Goal: Task Accomplishment & Management: Manage account settings

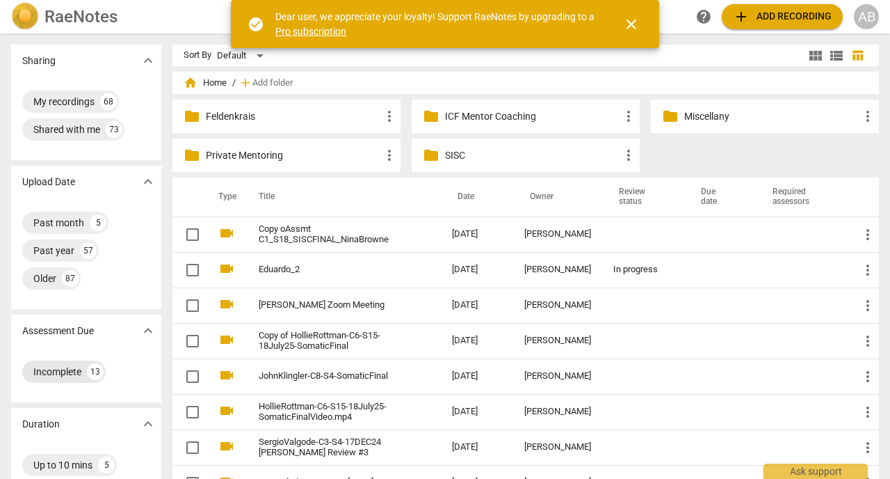
click at [49, 364] on div "Incomplete" at bounding box center [57, 371] width 48 height 14
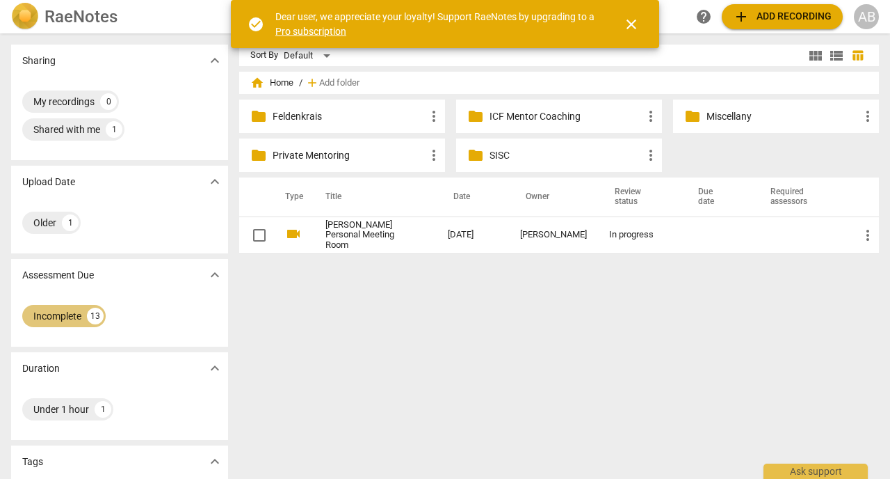
click at [89, 319] on div "13" at bounding box center [95, 315] width 17 height 17
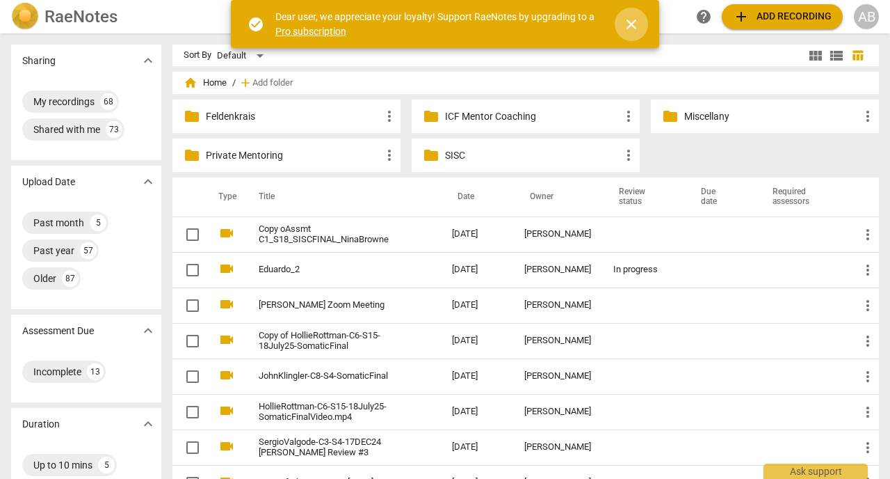
click at [627, 31] on span "close" at bounding box center [631, 24] width 17 height 17
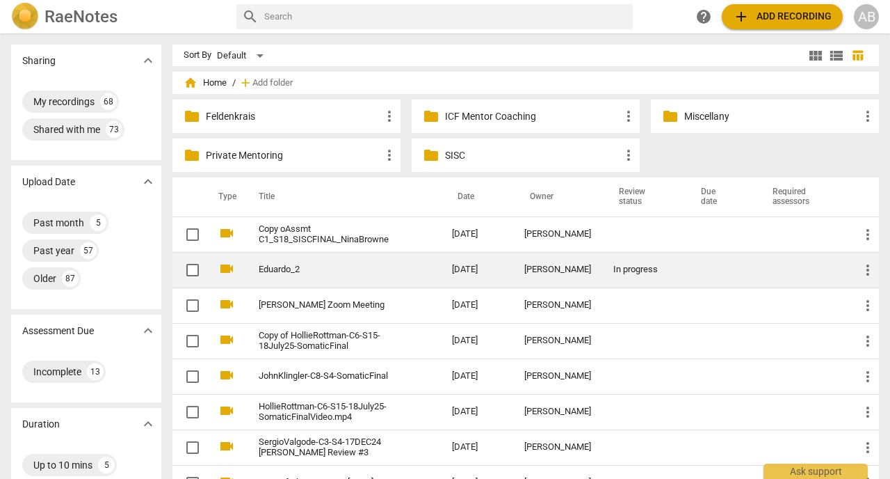
click at [356, 266] on link "Eduardo_2" at bounding box center [330, 269] width 143 height 10
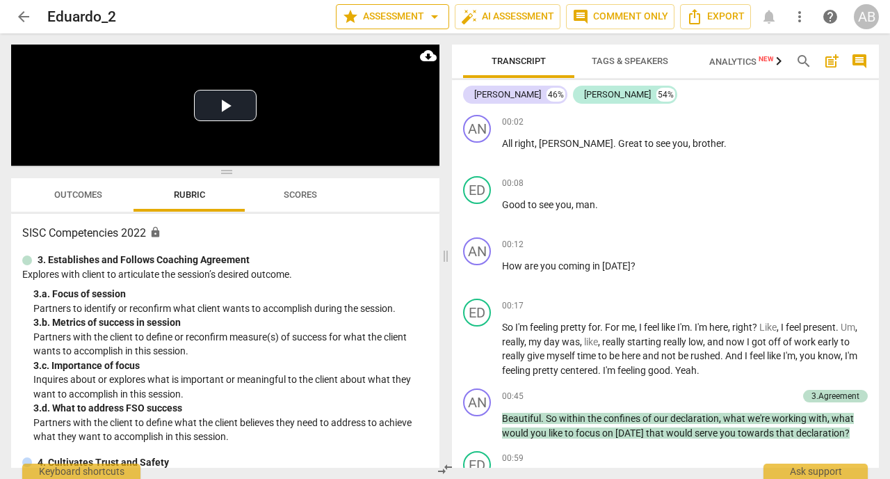
click at [426, 19] on span "arrow_drop_down" at bounding box center [434, 16] width 17 height 17
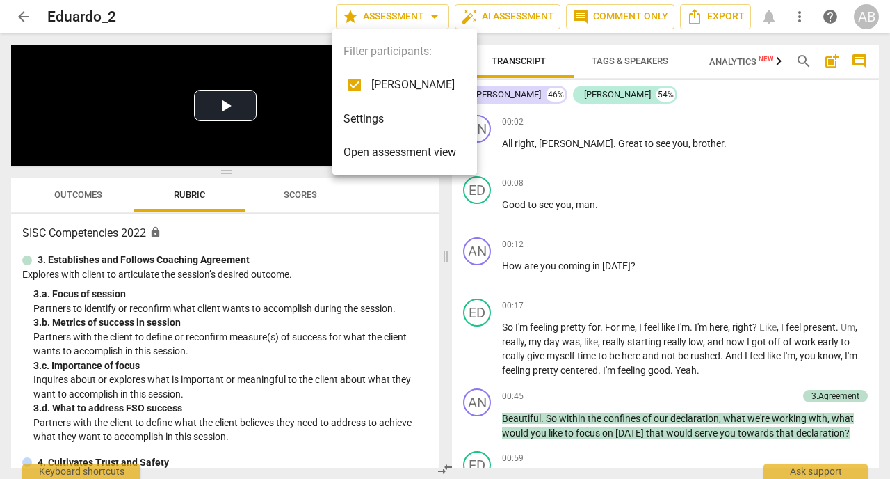
click at [249, 17] on div at bounding box center [445, 239] width 890 height 479
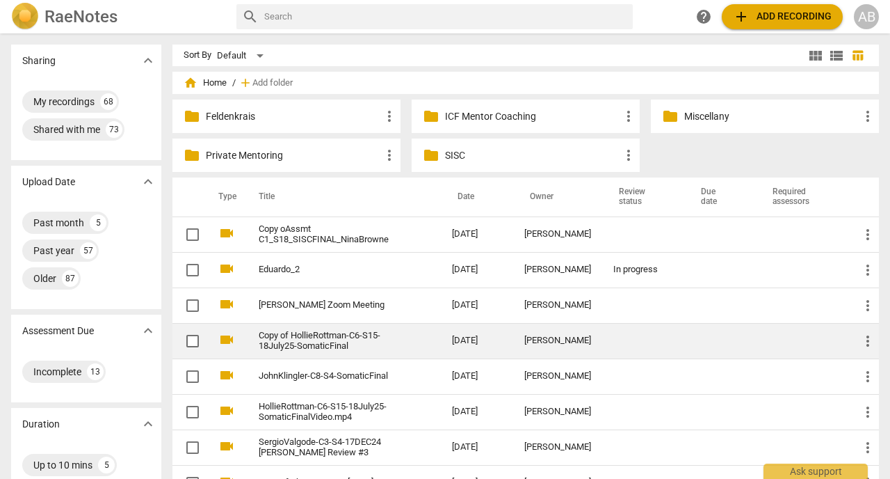
click at [318, 343] on link "Copy of HollieRottman-C6-S15-18July25-SomaticFinal" at bounding box center [330, 340] width 143 height 21
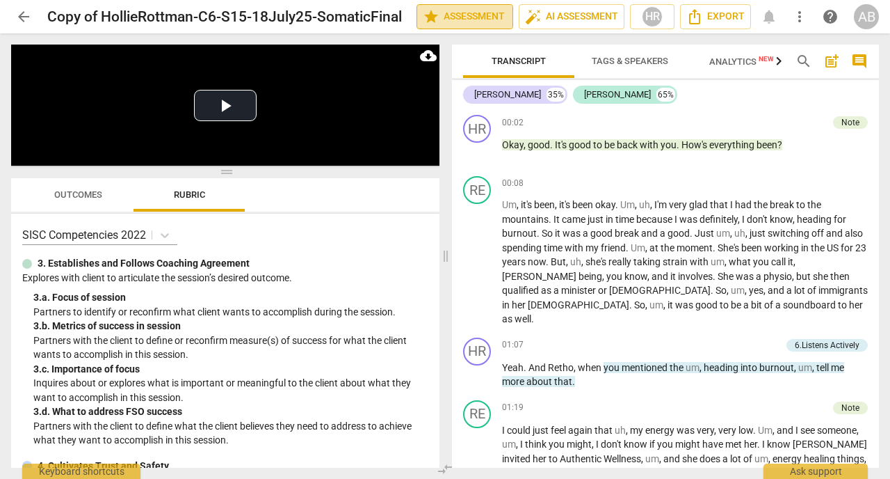
click at [467, 17] on span "star Assessment" at bounding box center [465, 16] width 84 height 17
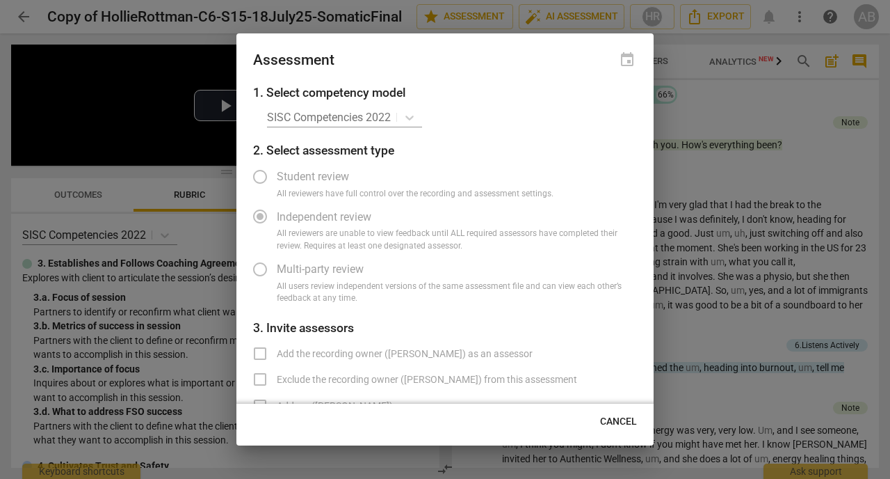
click at [614, 422] on span "Cancel" at bounding box center [618, 422] width 37 height 14
radio input "false"
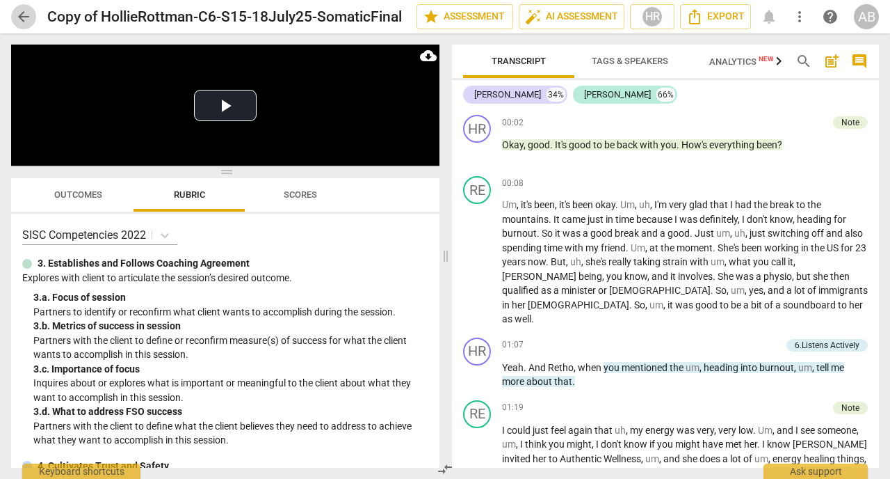
click at [22, 13] on span "arrow_back" at bounding box center [23, 16] width 17 height 17
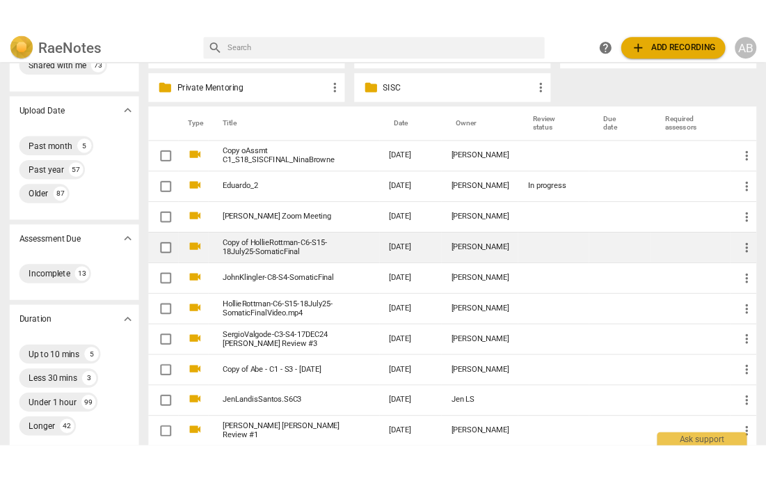
scroll to position [103, 0]
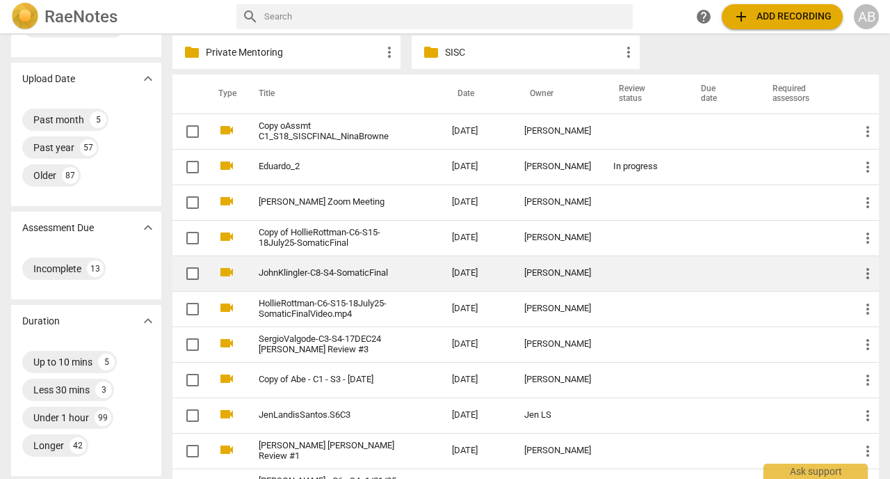
click at [319, 277] on link "JohnKlingler-C8-S4-SomaticFinal" at bounding box center [330, 273] width 143 height 10
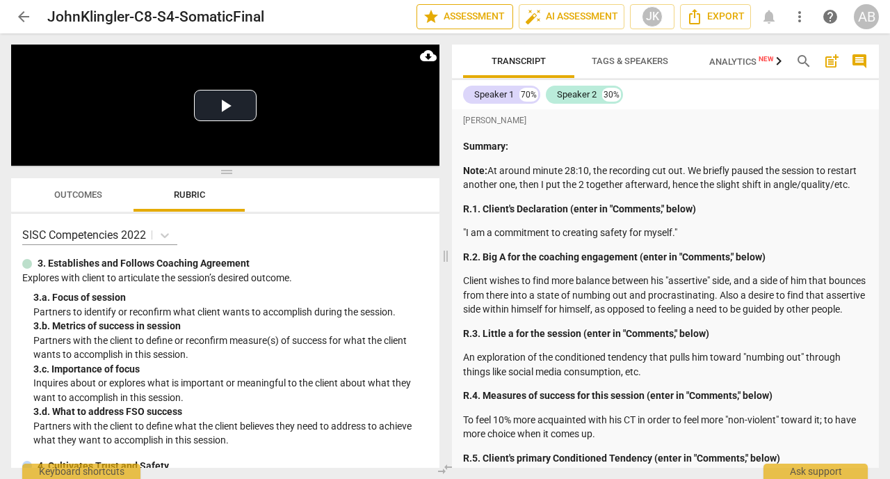
click at [467, 18] on span "star Assessment" at bounding box center [465, 16] width 84 height 17
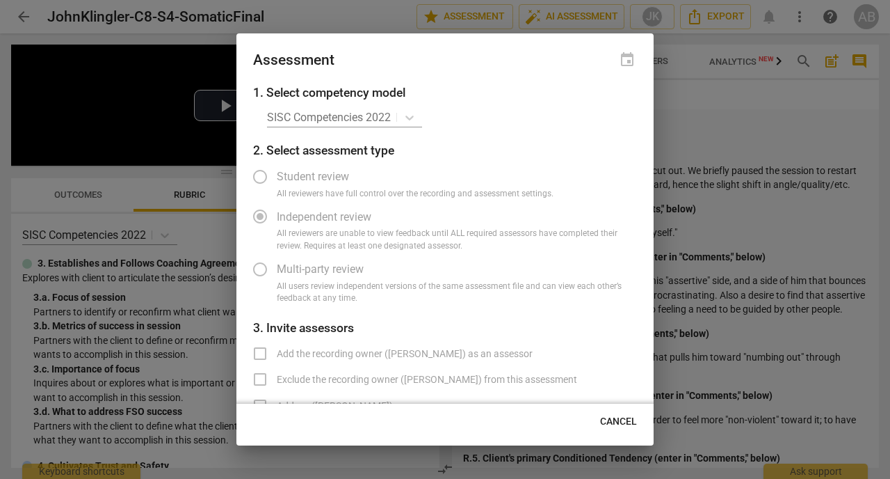
click at [616, 432] on button "Cancel" at bounding box center [618, 421] width 59 height 25
radio input "false"
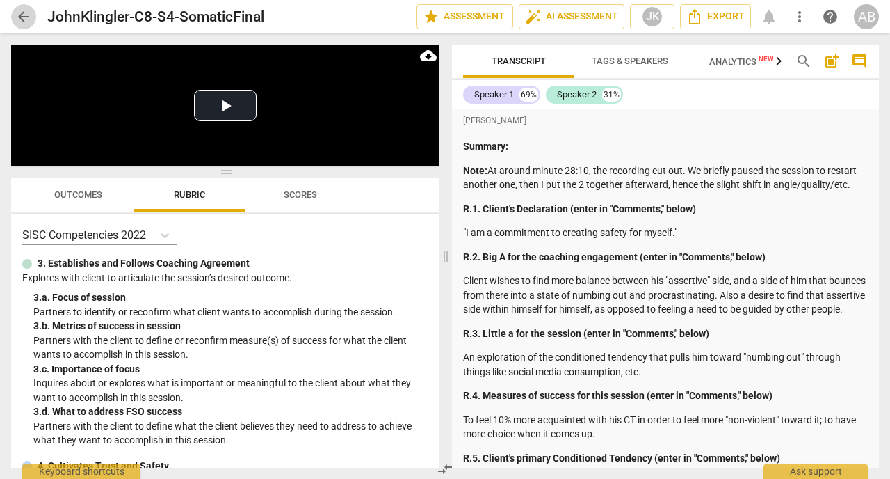
click at [19, 19] on span "arrow_back" at bounding box center [23, 16] width 17 height 17
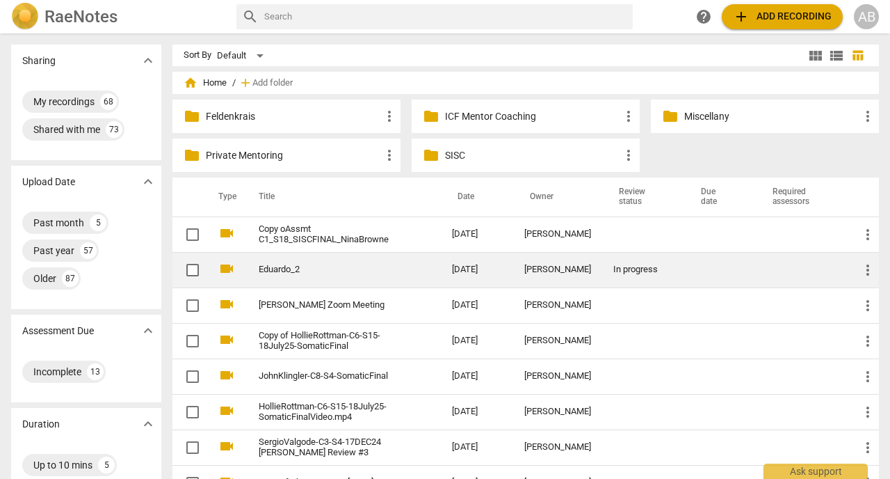
click at [279, 278] on td "Eduardo_2" at bounding box center [341, 269] width 199 height 35
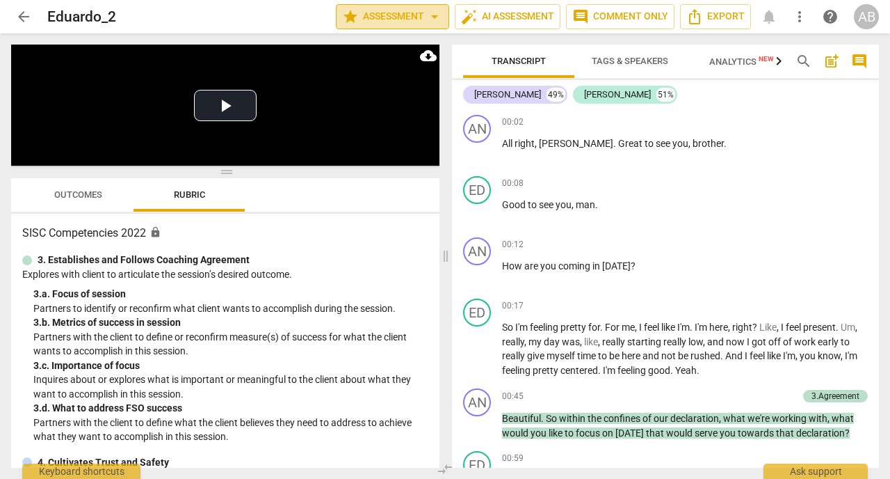
click at [403, 18] on span "star Assessment arrow_drop_down" at bounding box center [392, 16] width 101 height 17
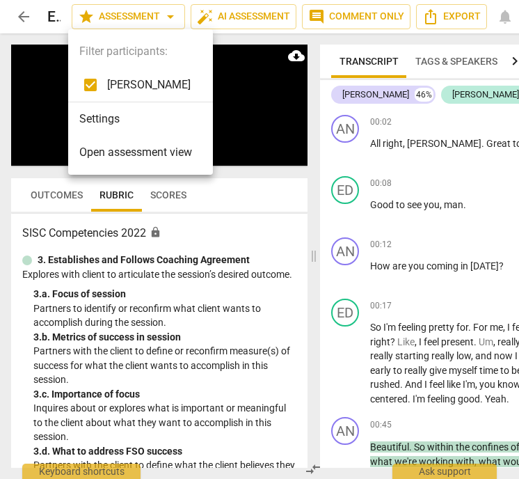
click at [517, 191] on div at bounding box center [259, 239] width 519 height 479
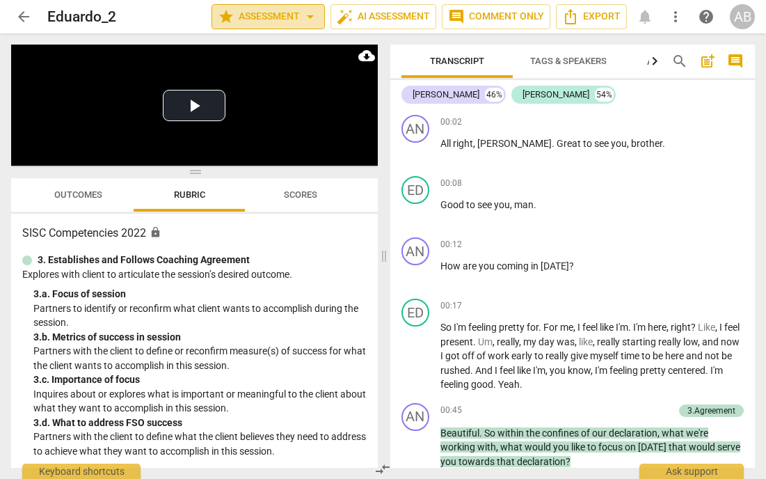
click at [282, 15] on span "star Assessment arrow_drop_down" at bounding box center [268, 16] width 101 height 17
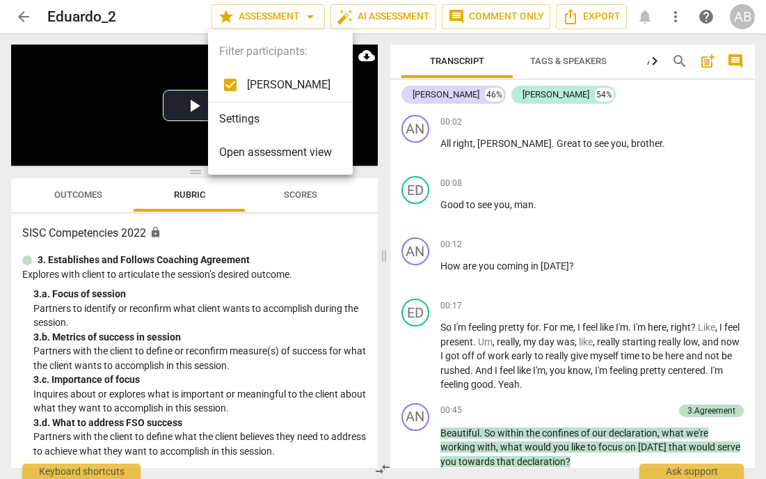
drag, startPoint x: 191, startPoint y: 3, endPoint x: 282, endPoint y: 159, distance: 179.6
click at [282, 159] on div "Filter participants: Andrew Newton Settings Open assessment view" at bounding box center [383, 239] width 766 height 479
click at [191, 13] on div at bounding box center [383, 239] width 766 height 479
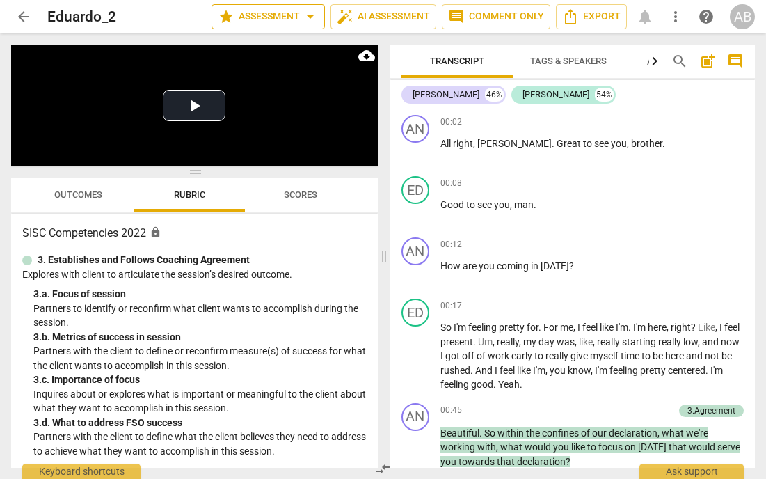
click at [249, 25] on span "star Assessment arrow_drop_down" at bounding box center [268, 16] width 101 height 17
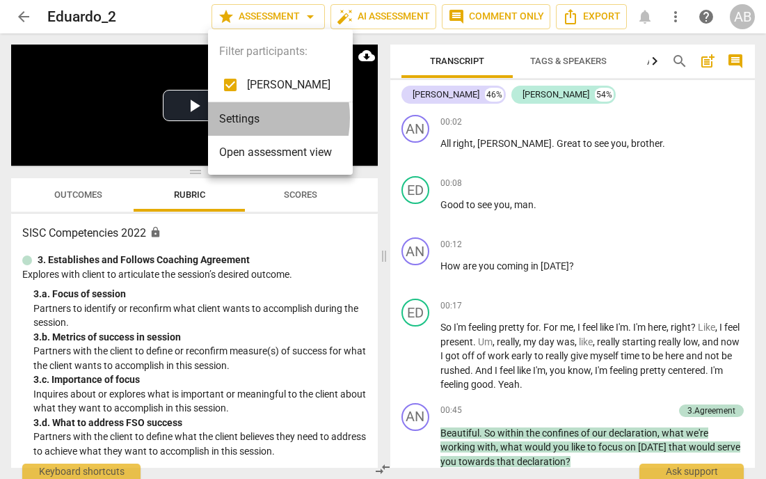
click at [234, 118] on li "Settings" at bounding box center [280, 118] width 145 height 33
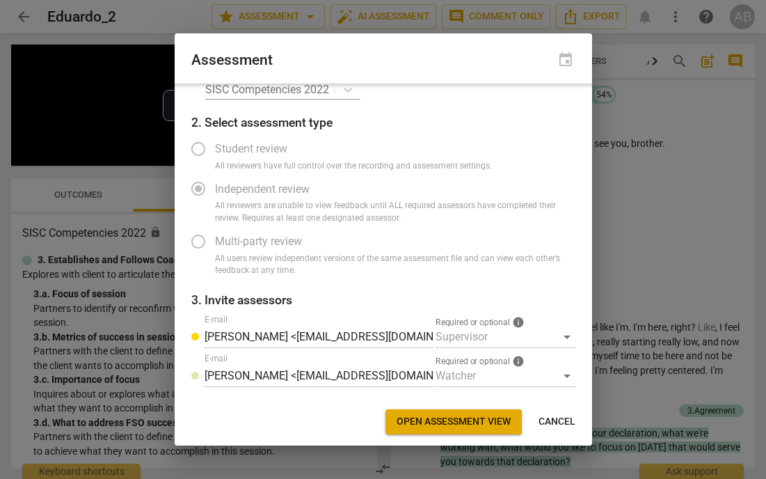
scroll to position [1, 0]
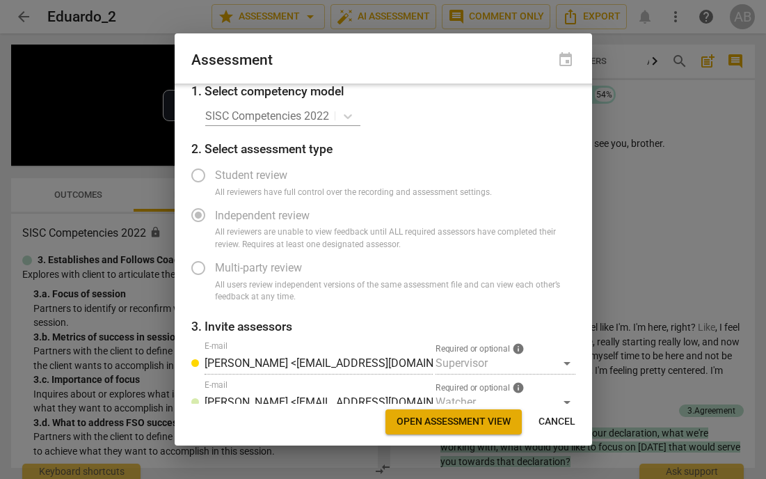
radio input "false"
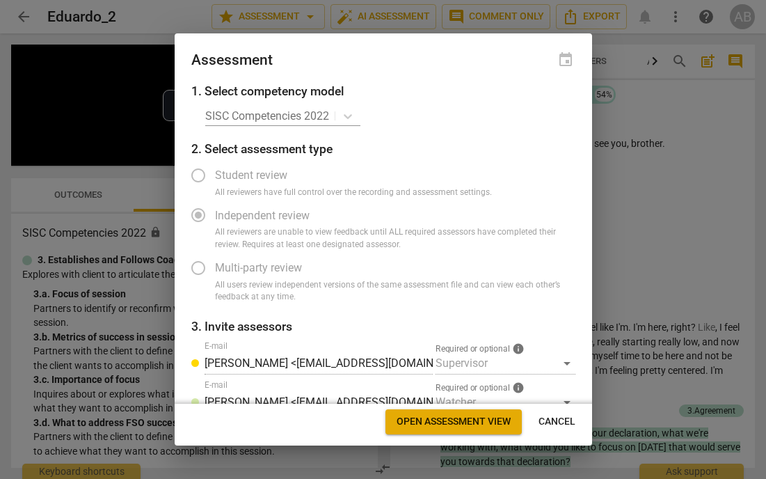
scroll to position [0, 0]
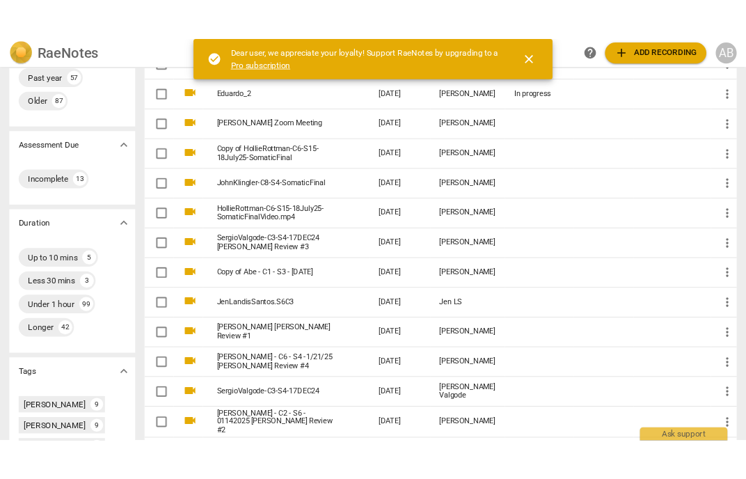
scroll to position [193, 0]
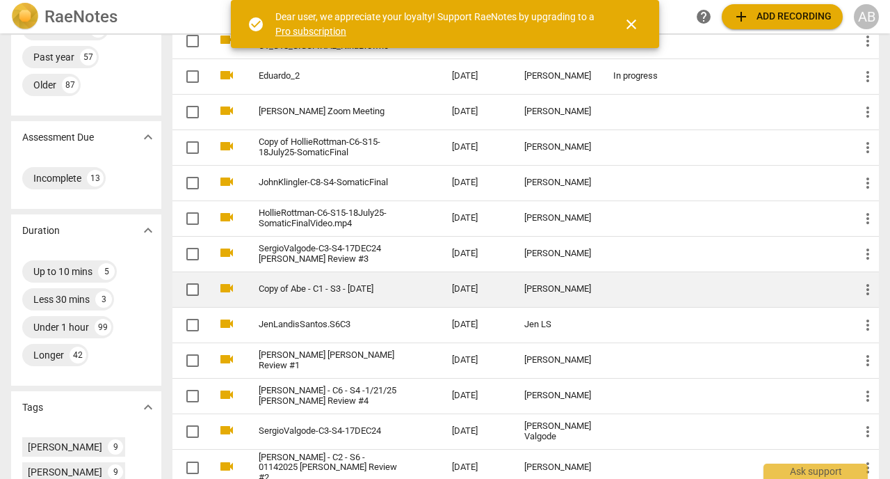
click at [280, 294] on link "Copy of Abe - C1 - S3 - [DATE]" at bounding box center [330, 289] width 143 height 10
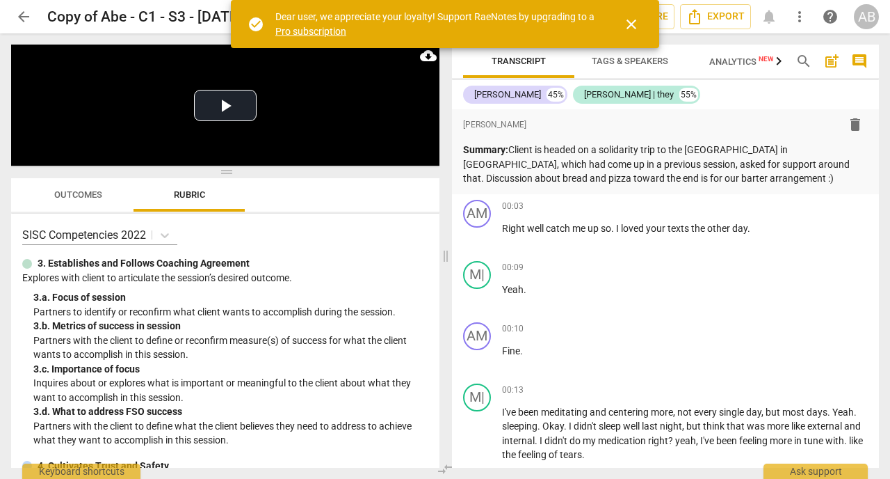
click at [634, 24] on span "close" at bounding box center [631, 24] width 17 height 17
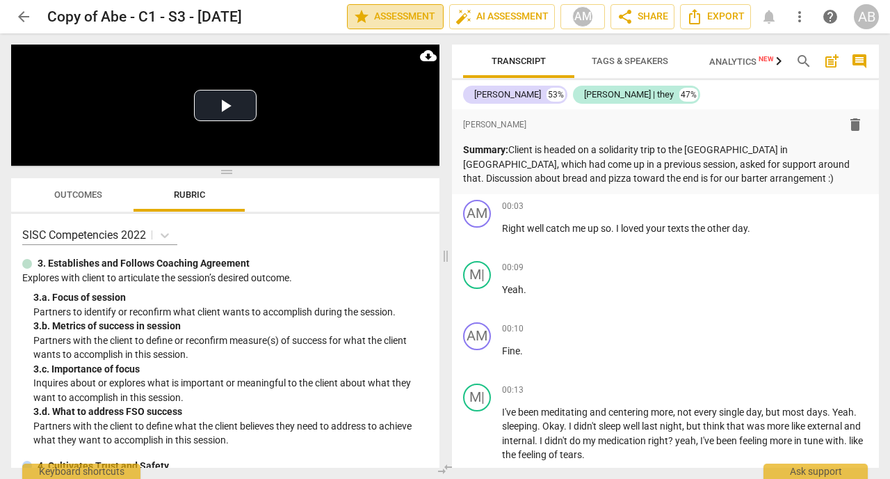
click at [393, 21] on span "star Assessment" at bounding box center [395, 16] width 84 height 17
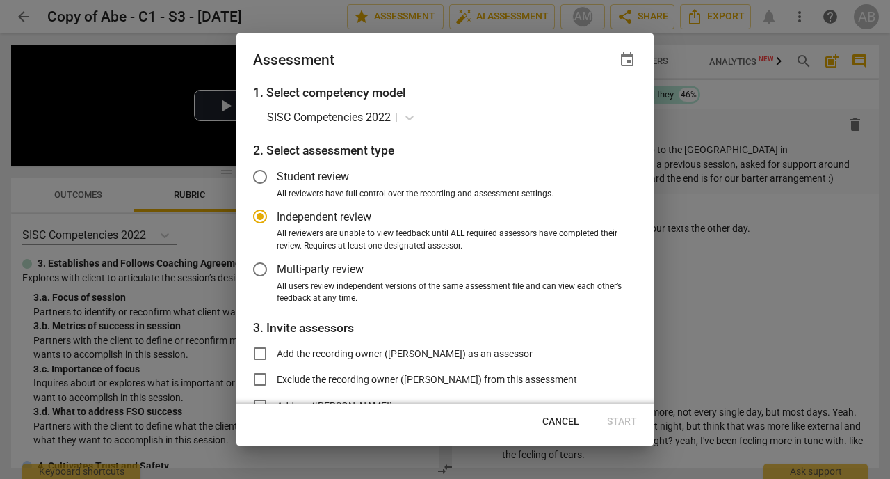
click at [560, 420] on span "Cancel" at bounding box center [561, 422] width 37 height 14
radio input "false"
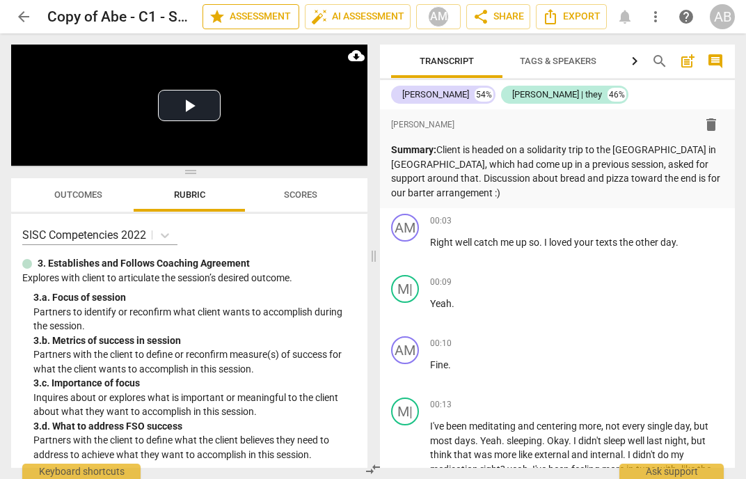
click at [241, 19] on span "star Assessment" at bounding box center [251, 16] width 84 height 17
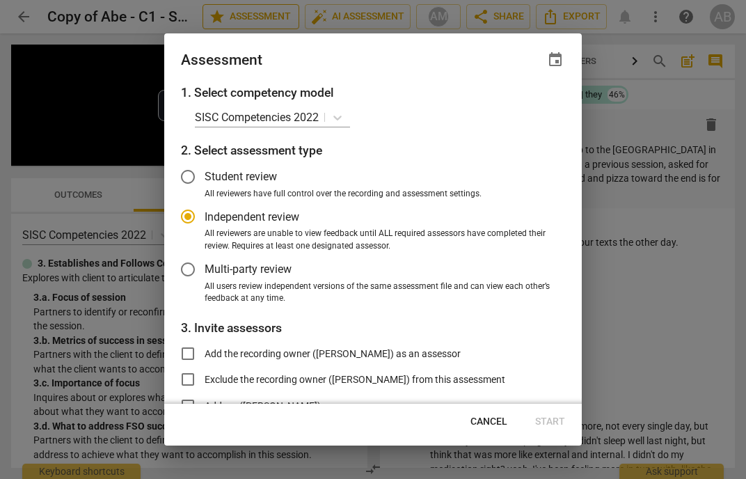
radio input "false"
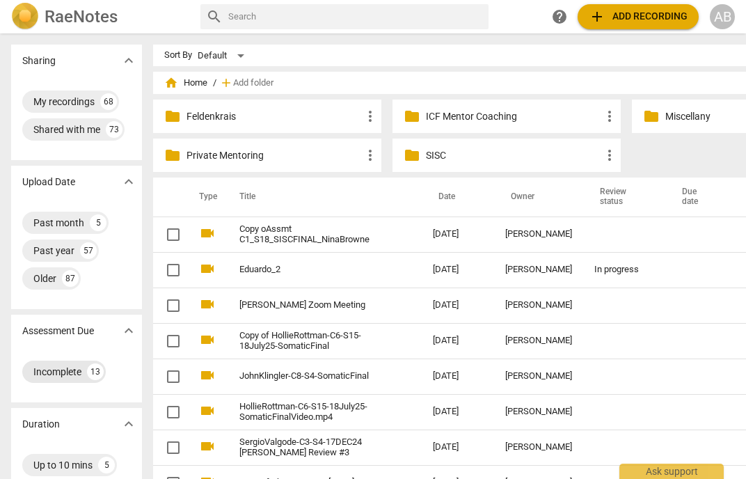
click at [56, 371] on div "Incomplete" at bounding box center [57, 371] width 48 height 14
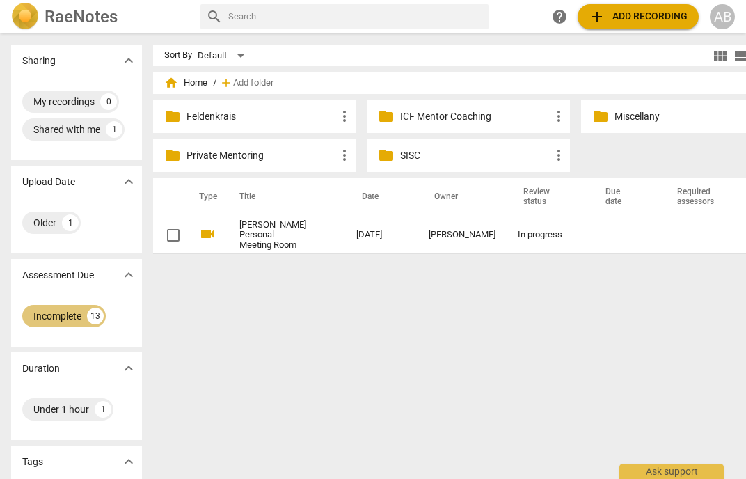
click at [73, 314] on div "Incomplete" at bounding box center [57, 316] width 48 height 14
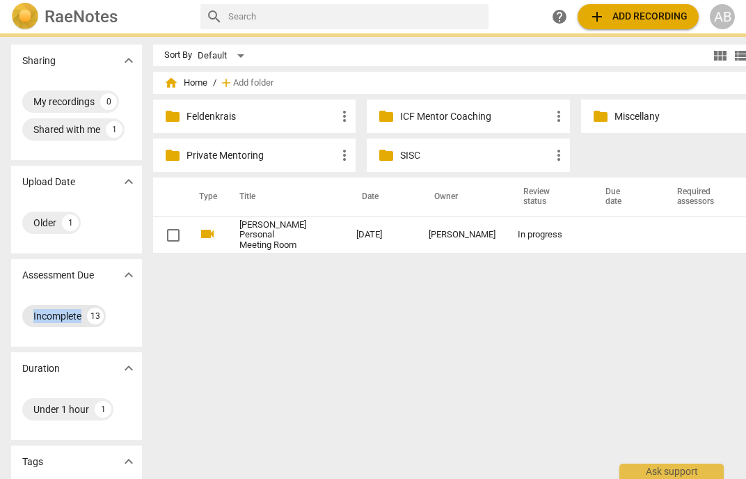
click at [73, 314] on div "Incomplete 13" at bounding box center [76, 319] width 131 height 56
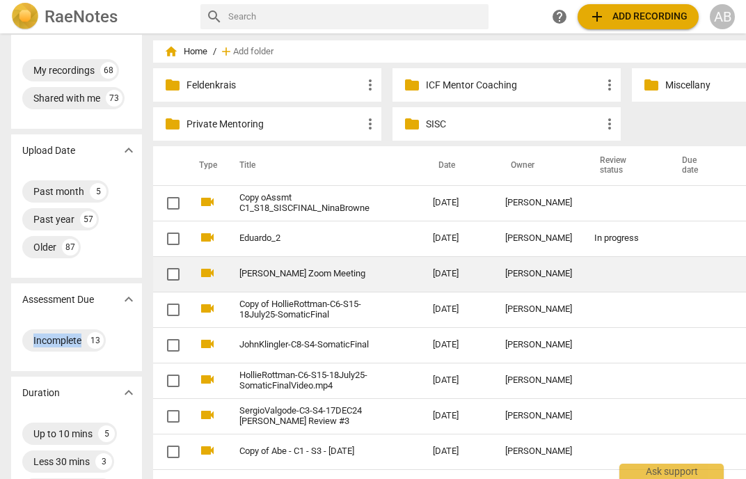
scroll to position [35, 0]
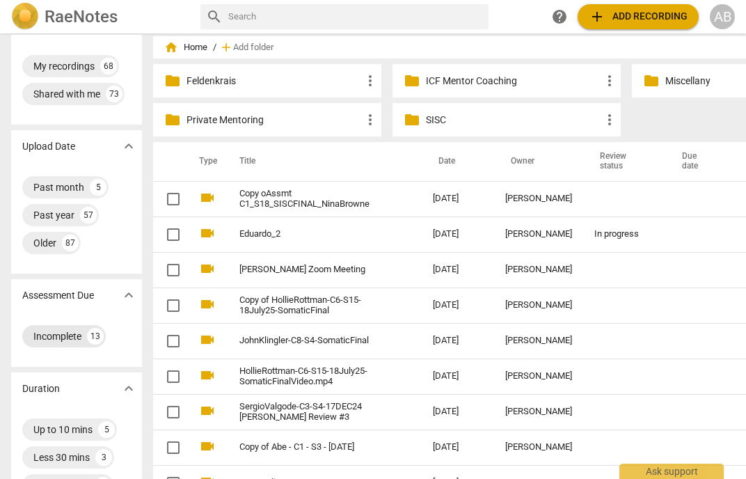
click at [95, 337] on div "13" at bounding box center [95, 336] width 17 height 17
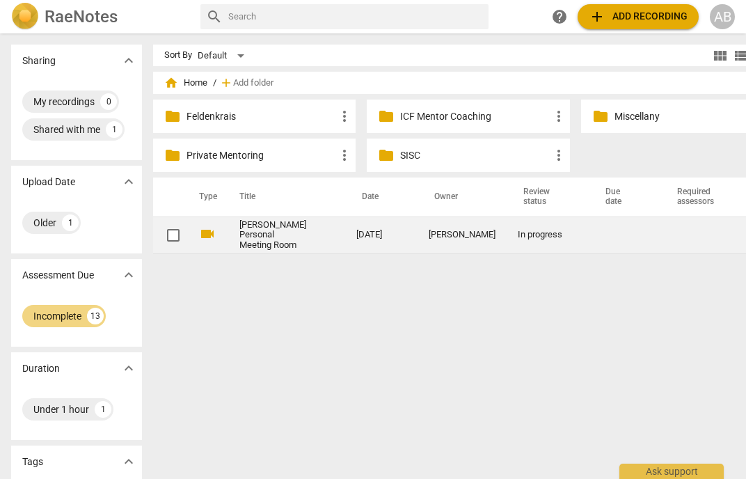
click at [246, 246] on link "Sofia Adrian's Personal Meeting Room" at bounding box center [272, 235] width 67 height 31
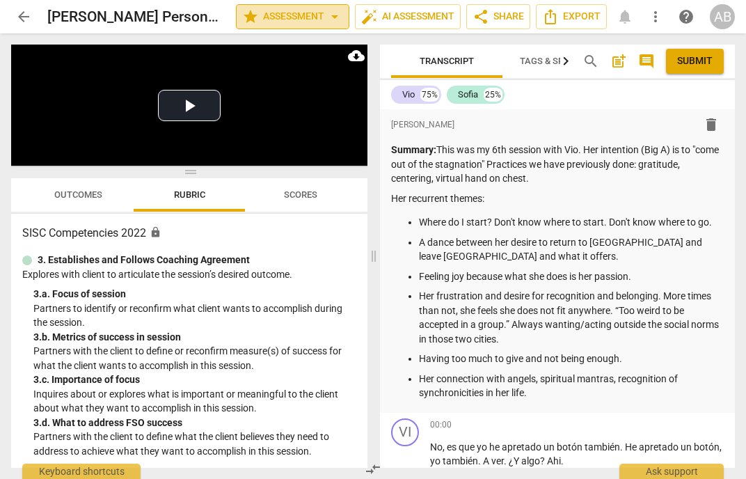
click at [333, 16] on span "arrow_drop_down" at bounding box center [334, 16] width 17 height 17
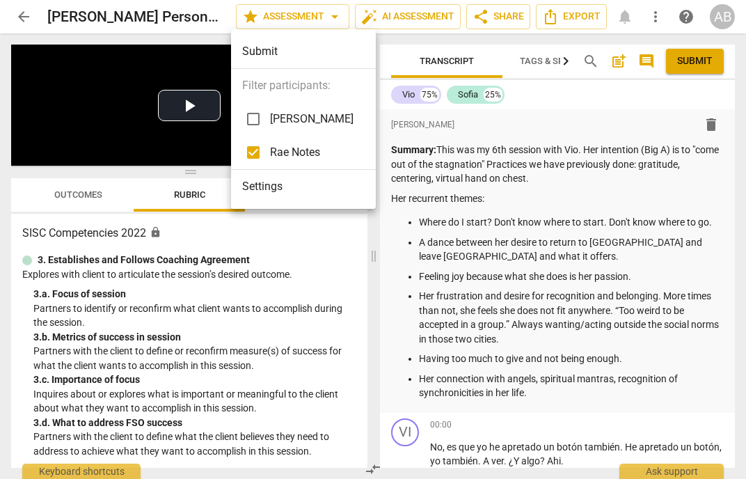
click at [22, 19] on div at bounding box center [373, 239] width 746 height 479
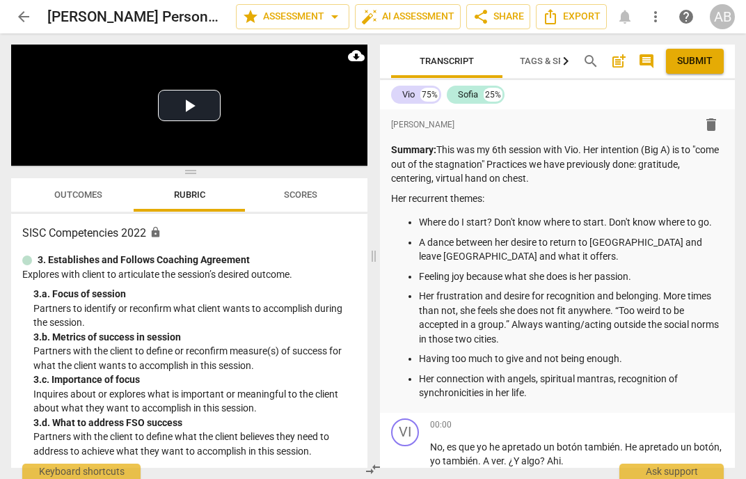
click at [22, 19] on span "arrow_back" at bounding box center [23, 16] width 17 height 17
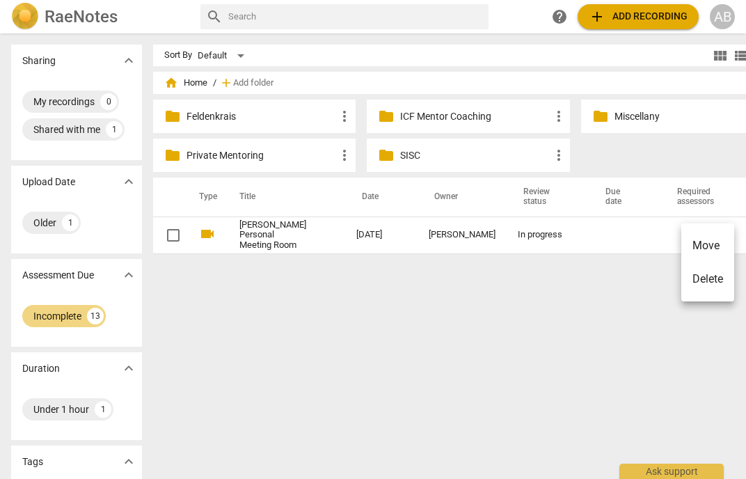
click at [713, 275] on li "Delete" at bounding box center [707, 278] width 53 height 33
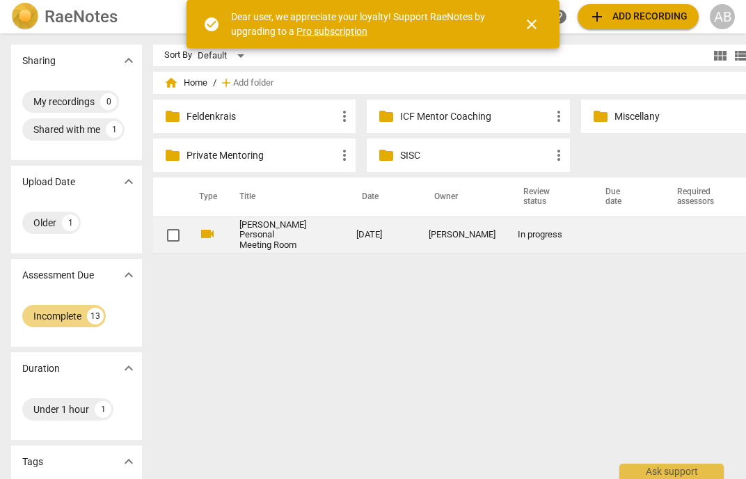
click at [518, 240] on div "In progress" at bounding box center [548, 235] width 60 height 10
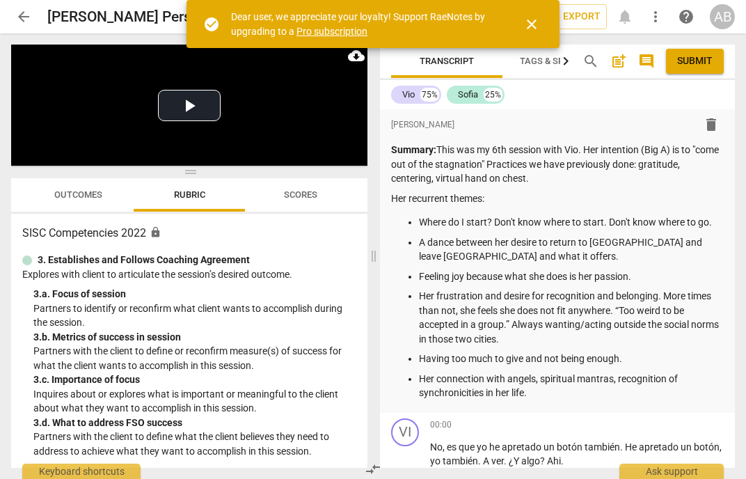
click at [530, 29] on span "close" at bounding box center [531, 24] width 17 height 17
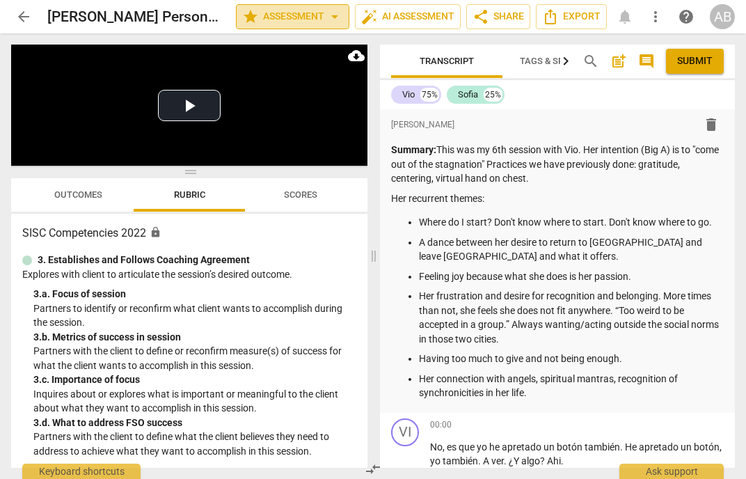
click at [330, 19] on span "arrow_drop_down" at bounding box center [334, 16] width 17 height 17
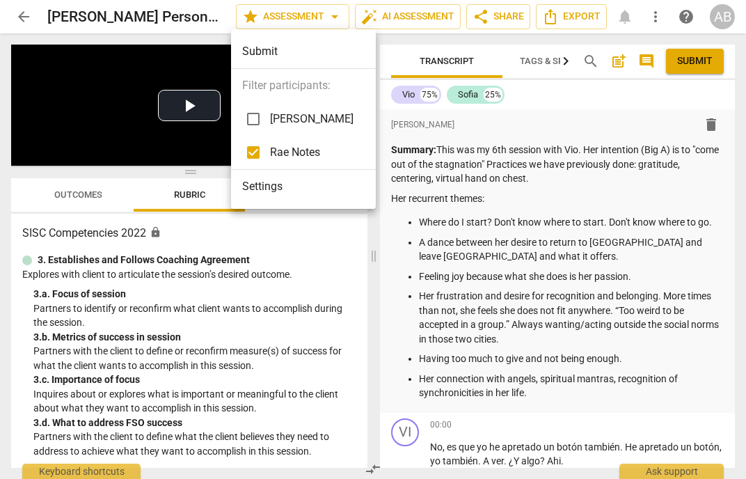
click at [246, 186] on li "Settings" at bounding box center [303, 186] width 145 height 33
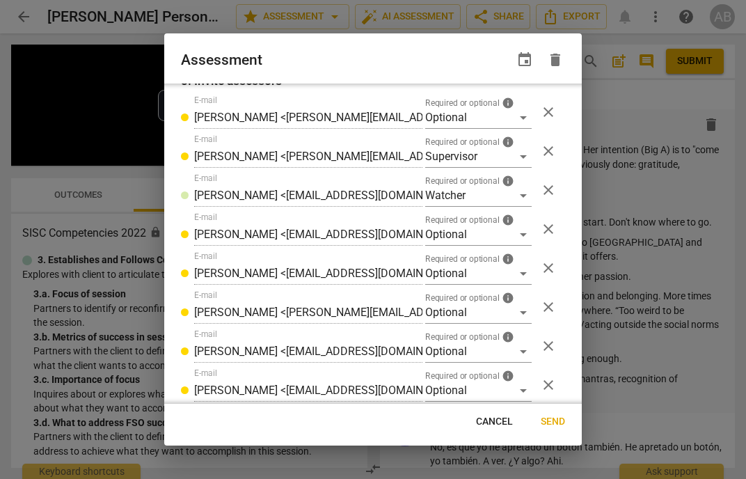
scroll to position [298, 0]
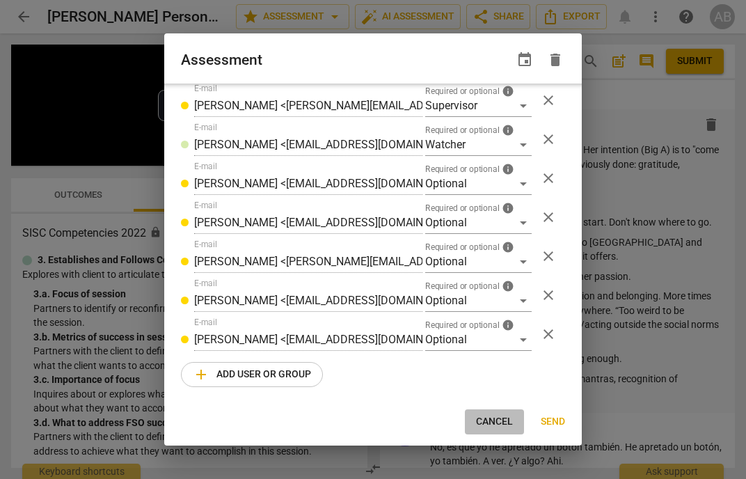
click at [496, 423] on span "Cancel" at bounding box center [494, 422] width 37 height 14
radio input "false"
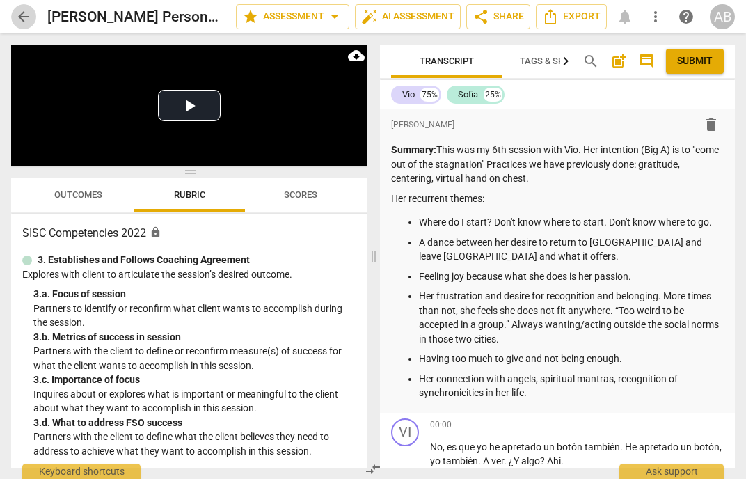
click at [22, 21] on span "arrow_back" at bounding box center [23, 16] width 17 height 17
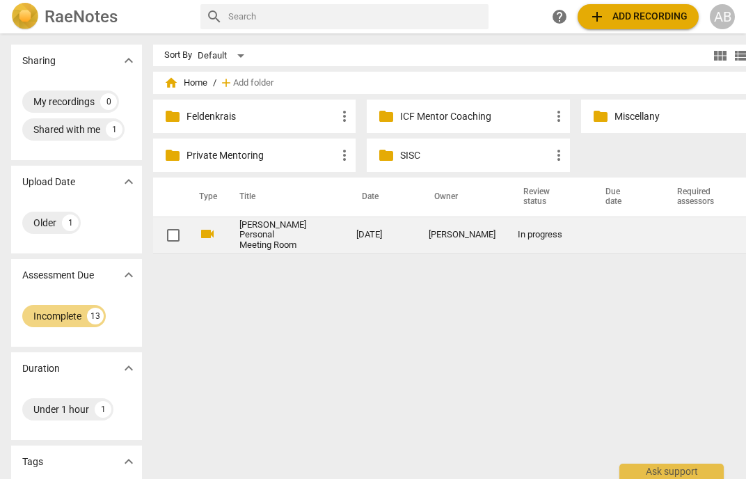
click at [239, 250] on link "Sofia Adrian's Personal Meeting Room" at bounding box center [272, 235] width 67 height 31
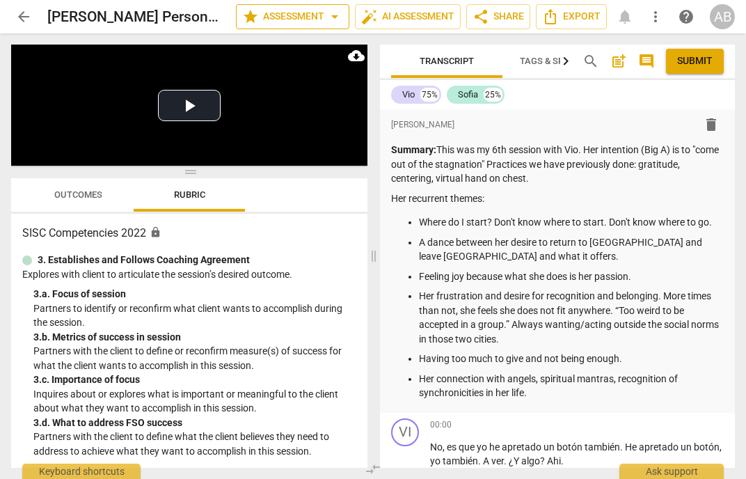
click at [336, 20] on span "arrow_drop_down" at bounding box center [334, 16] width 17 height 17
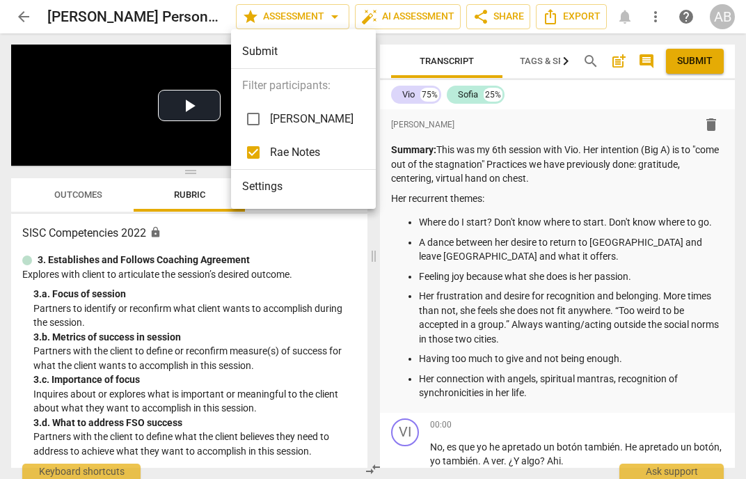
click at [257, 185] on li "Settings" at bounding box center [303, 186] width 145 height 33
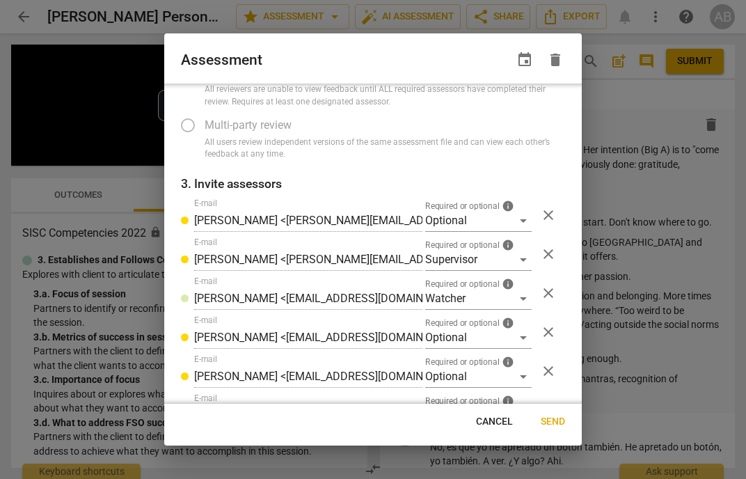
scroll to position [147, 0]
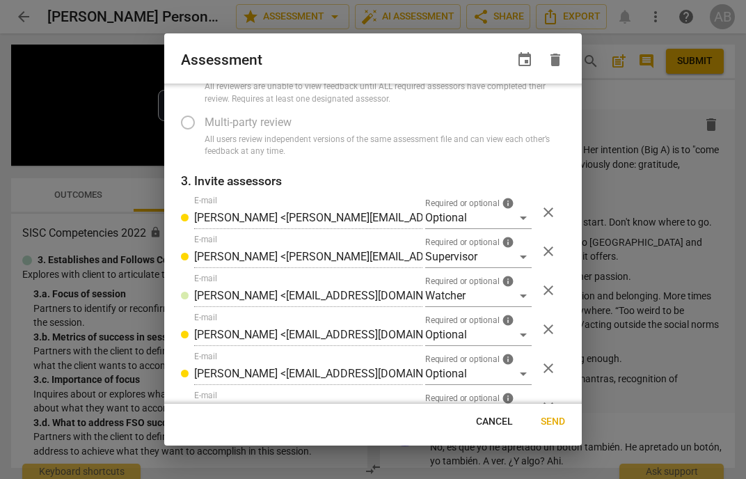
click at [551, 212] on span "close" at bounding box center [548, 212] width 17 height 17
radio input "false"
type input "Stephanie Meux <stephanie@strozziinstitute.com>"
type input "Sofia Adrian <hola.pilpintu@gmail.com>"
type input "joanna tomiak <joannatomiak@gmail.com>"
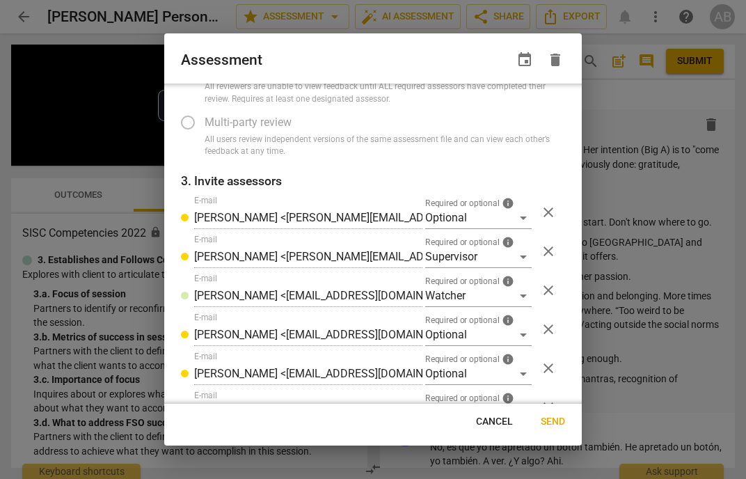
type input "Hollie Rottman <rottmancoaching@gmail.com>"
type input "Christina kenny <christina@thebodysoulcoach.com>"
type input "Jackie Thoms <jackiea2060@gmail.com>"
type input "Glynis Hull-Rochelle <talismama@me.com>"
click at [550, 212] on span "close" at bounding box center [548, 212] width 17 height 17
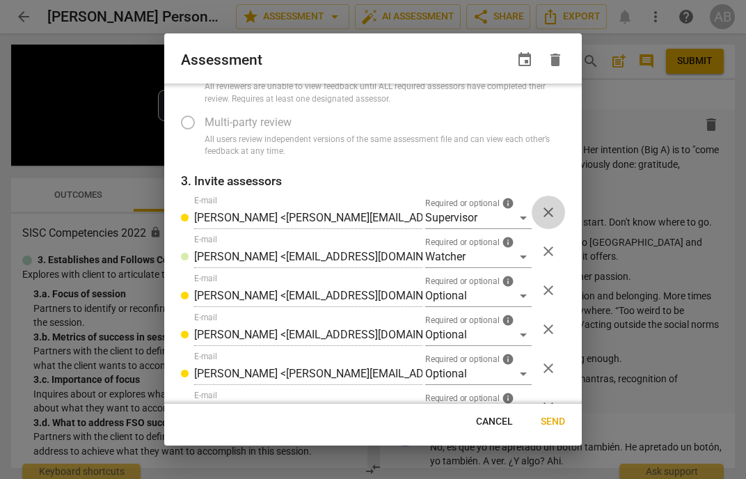
radio input "false"
type input "Sofia Adrian <hola.pilpintu@gmail.com>"
type input "joanna tomiak <joannatomiak@gmail.com>"
type input "Hollie Rottman <rottmancoaching@gmail.com>"
type input "Christina kenny <christina@thebodysoulcoach.com>"
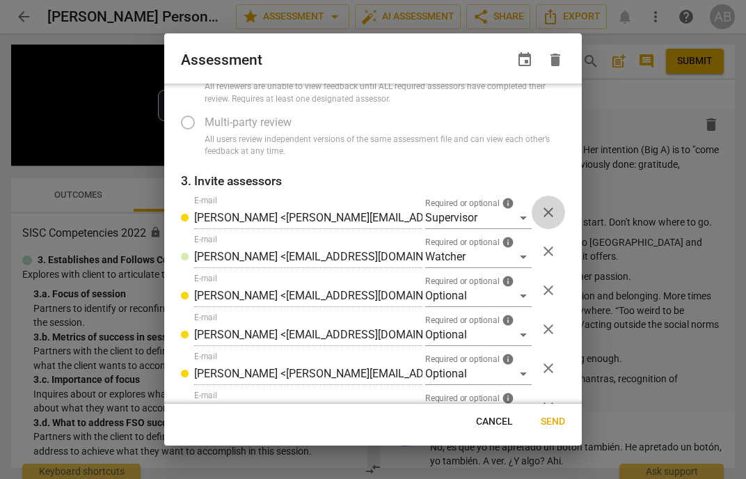
type input "Jackie Thoms <jackiea2060@gmail.com>"
type input "Glynis Hull-Rochelle <talismama@me.com>"
click at [550, 212] on span "close" at bounding box center [548, 212] width 17 height 17
radio input "false"
type input "joanna tomiak <joannatomiak@gmail.com>"
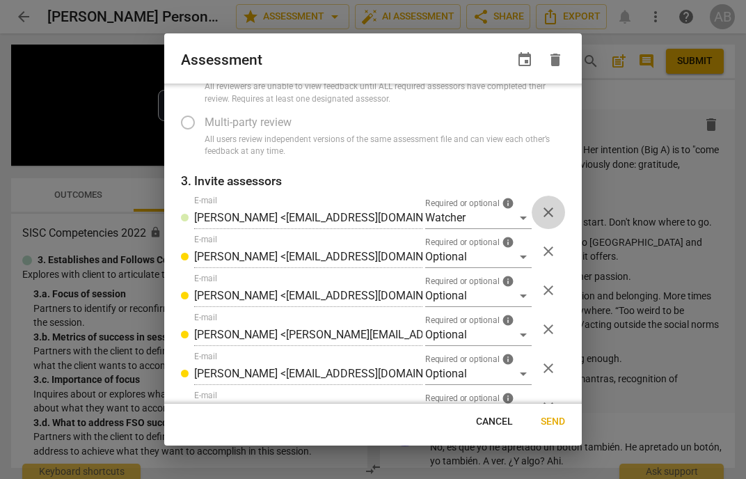
type input "Hollie Rottman <rottmancoaching@gmail.com>"
type input "Christina kenny <christina@thebodysoulcoach.com>"
type input "Jackie Thoms <jackiea2060@gmail.com>"
type input "Glynis Hull-Rochelle <talismama@me.com>"
click at [550, 212] on span "close" at bounding box center [548, 212] width 17 height 17
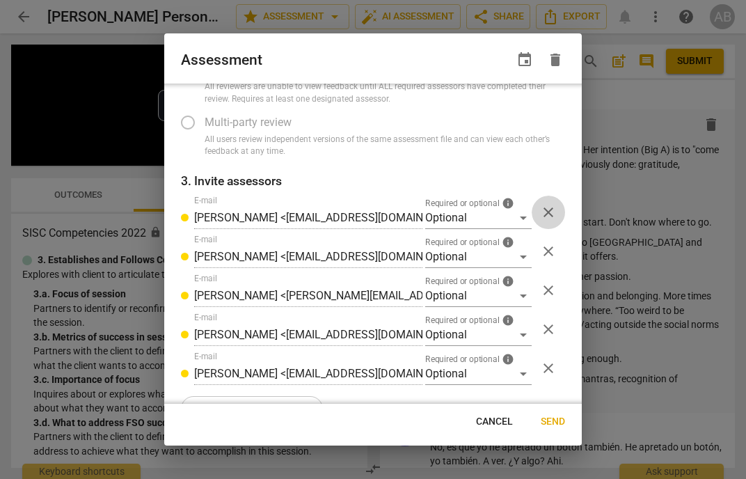
radio input "false"
type input "Hollie Rottman <rottmancoaching@gmail.com>"
type input "Christina kenny <christina@thebodysoulcoach.com>"
type input "Jackie Thoms <jackiea2060@gmail.com>"
type input "Glynis Hull-Rochelle <talismama@me.com>"
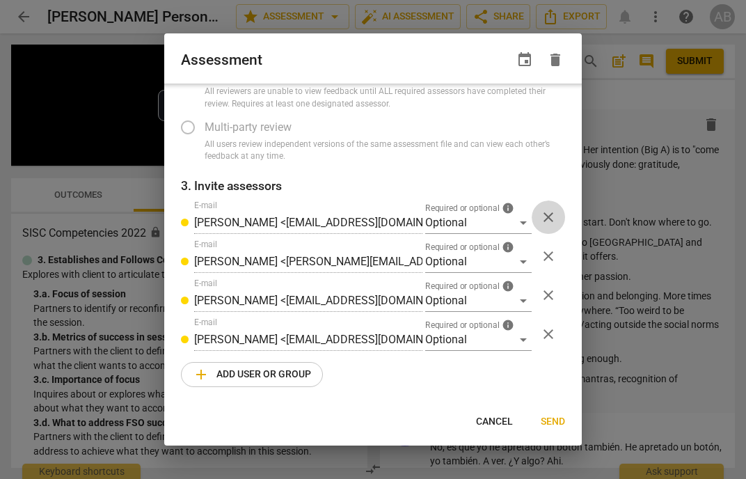
click at [550, 212] on span "close" at bounding box center [548, 217] width 17 height 17
radio input "false"
type input "Christina kenny <christina@thebodysoulcoach.com>"
type input "Jackie Thoms <jackiea2060@gmail.com>"
type input "Glynis Hull-Rochelle <talismama@me.com>"
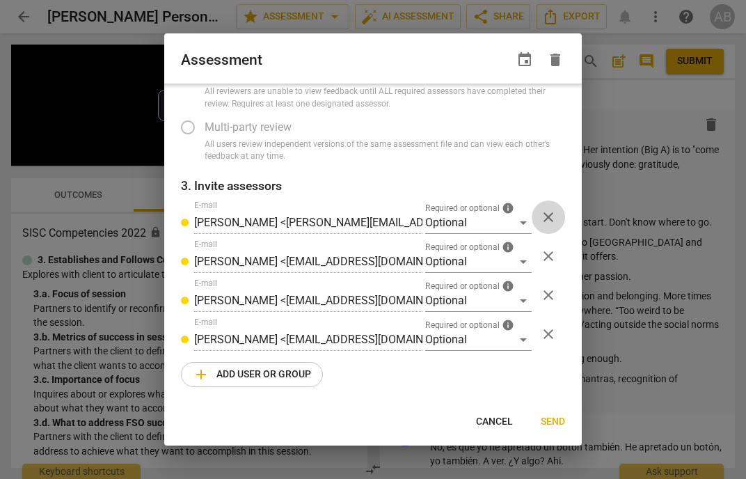
scroll to position [103, 0]
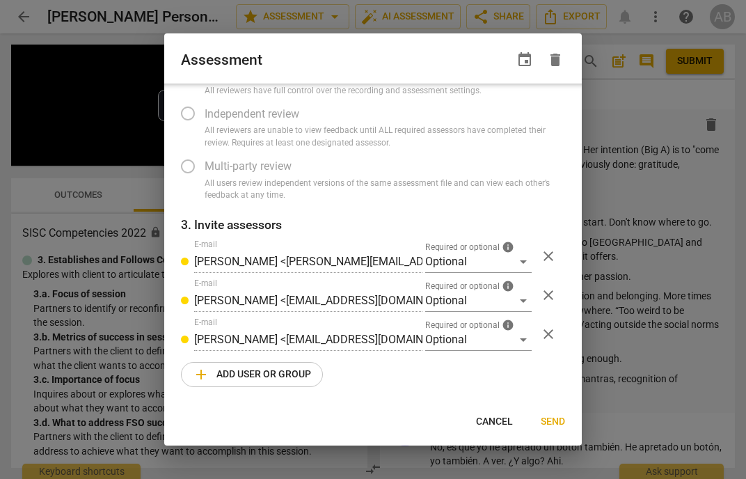
click at [552, 254] on span "close" at bounding box center [548, 256] width 17 height 17
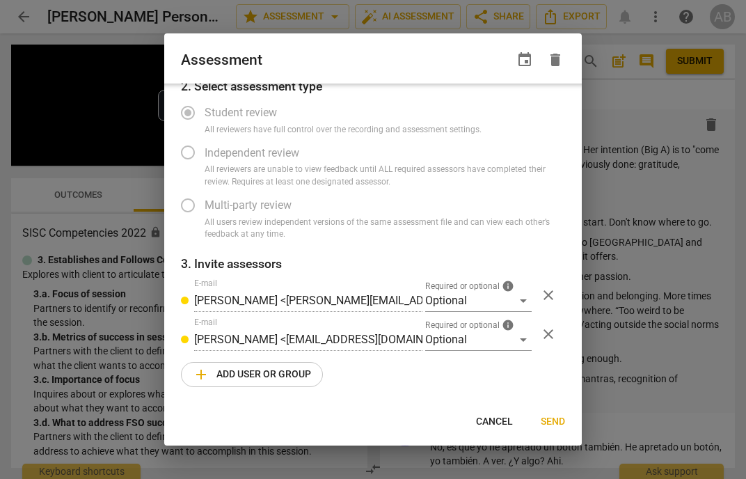
radio input "false"
type input "Jackie Thoms <jackiea2060@gmail.com>"
type input "Glynis Hull-Rochelle <talismama@me.com>"
click at [550, 288] on span "close" at bounding box center [548, 295] width 17 height 17
radio input "false"
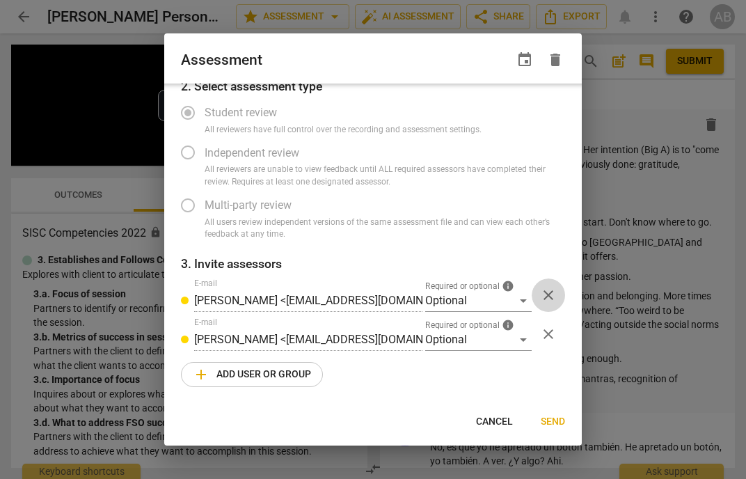
type input "Glynis Hull-Rochelle <talismama@me.com>"
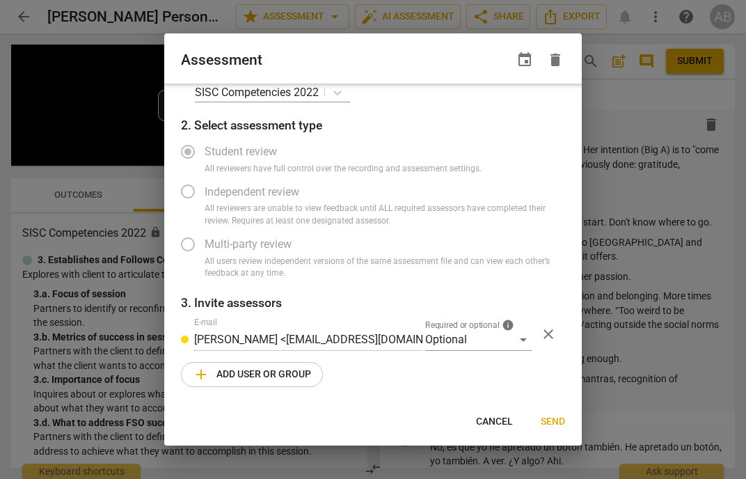
click at [550, 332] on span "close" at bounding box center [548, 334] width 17 height 17
radio input "false"
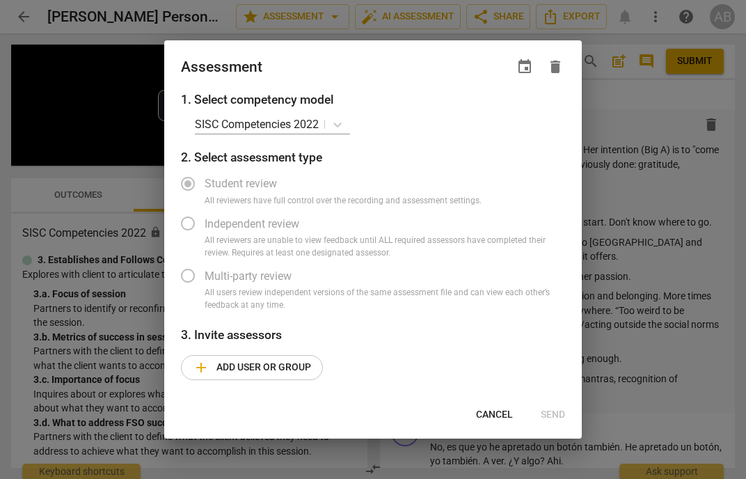
scroll to position [0, 0]
click at [511, 415] on span "Cancel" at bounding box center [494, 415] width 37 height 14
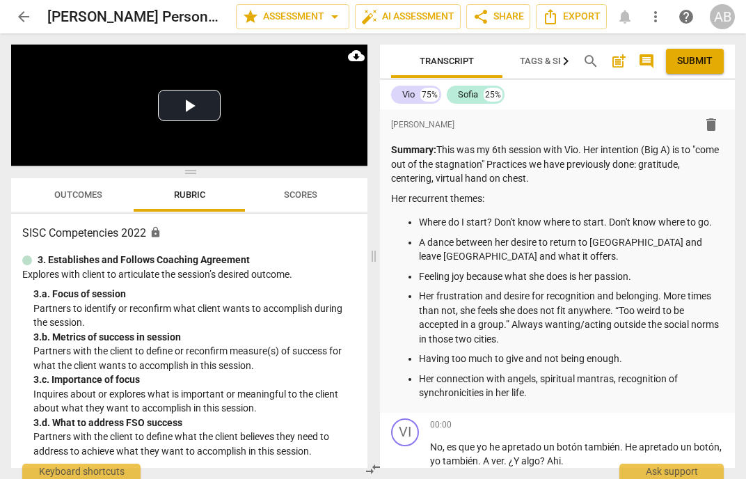
click at [25, 17] on span "arrow_back" at bounding box center [23, 16] width 17 height 17
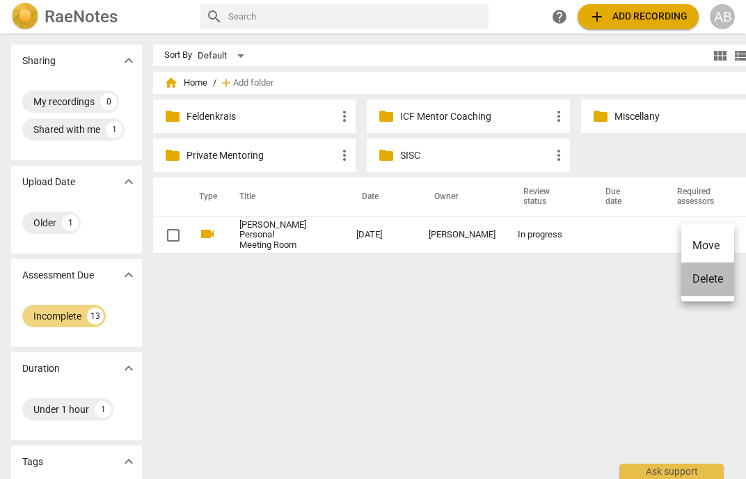
click at [707, 275] on li "Delete" at bounding box center [707, 278] width 53 height 33
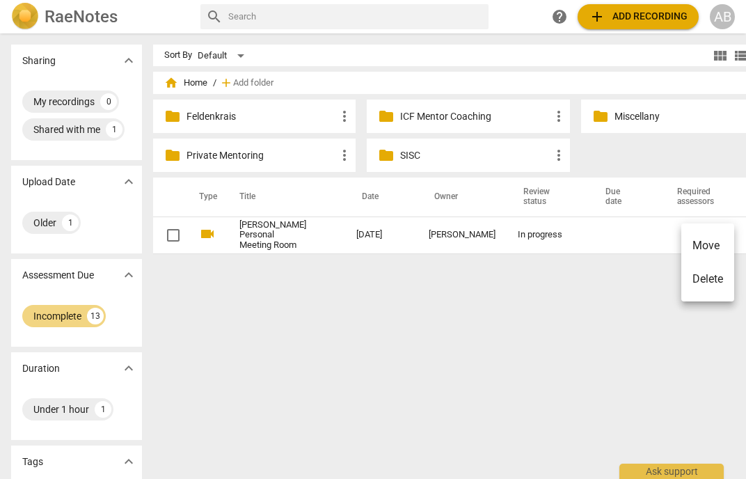
click at [709, 278] on li "Delete" at bounding box center [707, 278] width 53 height 33
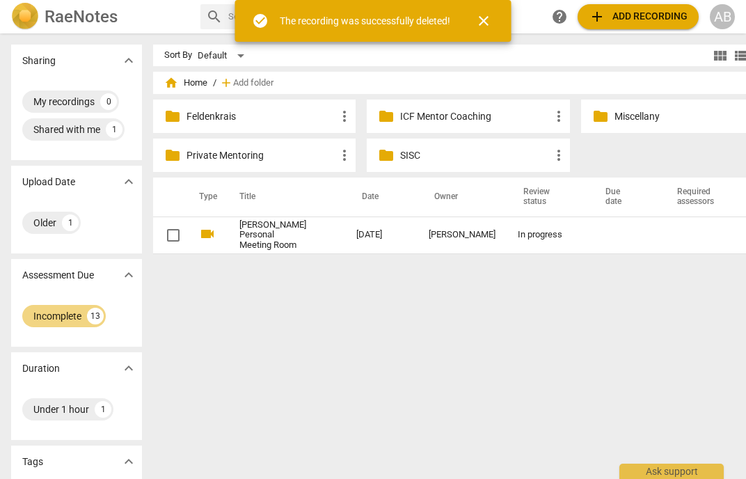
click at [485, 23] on span "close" at bounding box center [483, 21] width 17 height 17
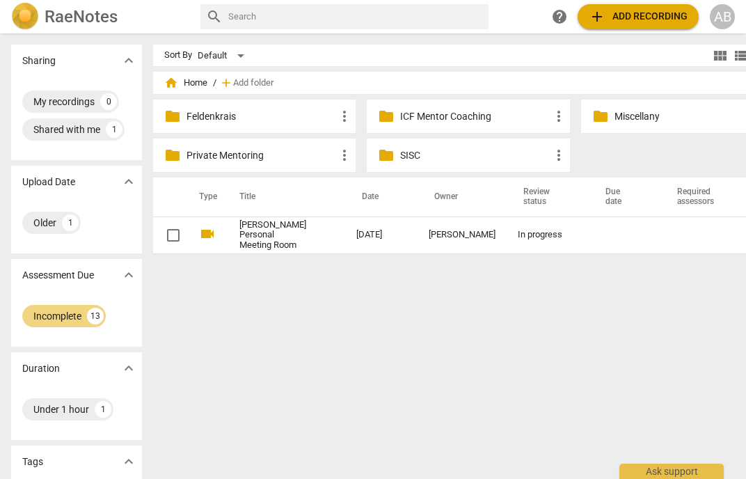
click at [122, 274] on span "expand_more" at bounding box center [128, 274] width 17 height 17
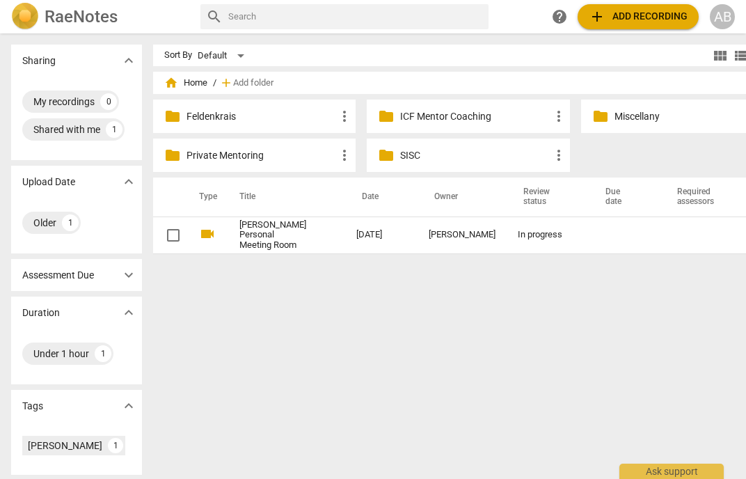
click at [185, 79] on span "home Home" at bounding box center [185, 83] width 43 height 14
click at [164, 81] on span "home" at bounding box center [171, 83] width 14 height 14
click at [164, 87] on span "home" at bounding box center [171, 83] width 14 height 14
click at [186, 81] on span "home Home" at bounding box center [185, 83] width 43 height 14
click at [186, 83] on span "home Home" at bounding box center [185, 83] width 43 height 14
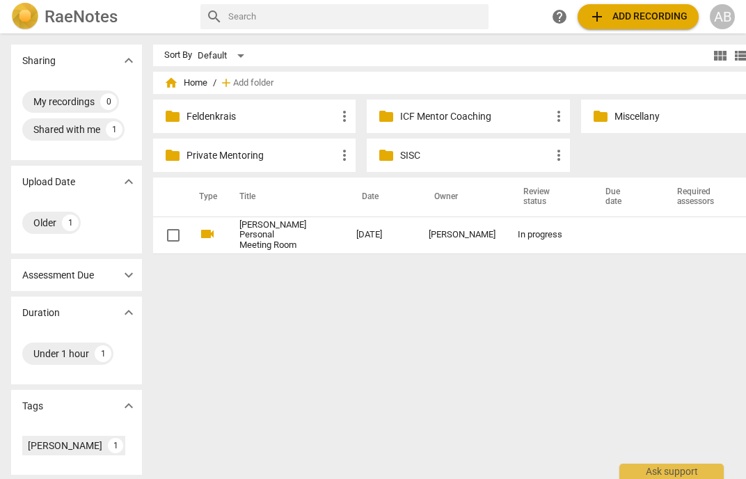
click at [164, 85] on span "home" at bounding box center [171, 83] width 14 height 14
click at [164, 83] on span "home" at bounding box center [171, 83] width 14 height 14
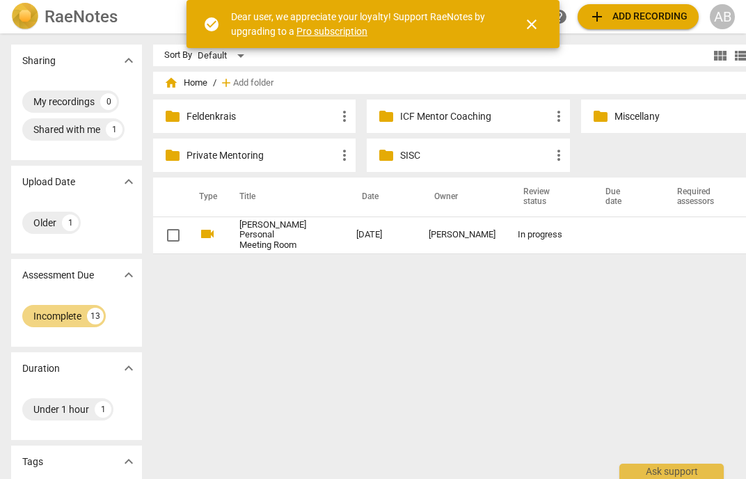
click at [177, 86] on span "home Home" at bounding box center [185, 83] width 43 height 14
click at [164, 83] on span "home" at bounding box center [171, 83] width 14 height 14
click at [532, 22] on span "close" at bounding box center [531, 24] width 17 height 17
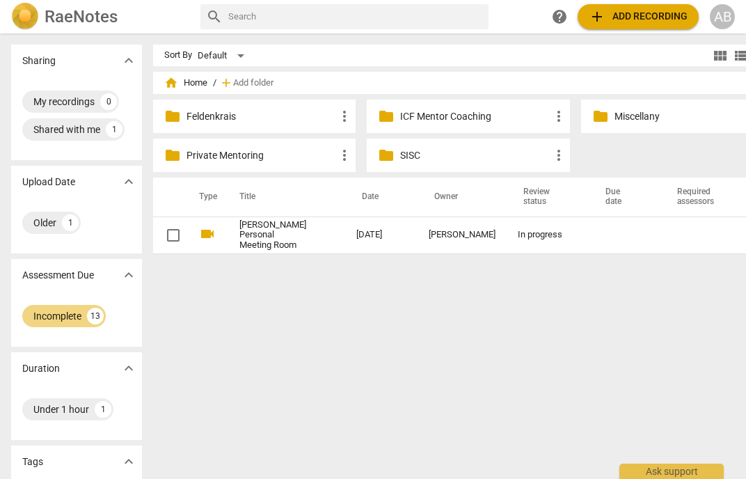
click at [186, 87] on span "home Home" at bounding box center [185, 83] width 43 height 14
click at [166, 84] on span "home" at bounding box center [171, 83] width 14 height 14
click at [47, 321] on div "Incomplete" at bounding box center [57, 316] width 48 height 14
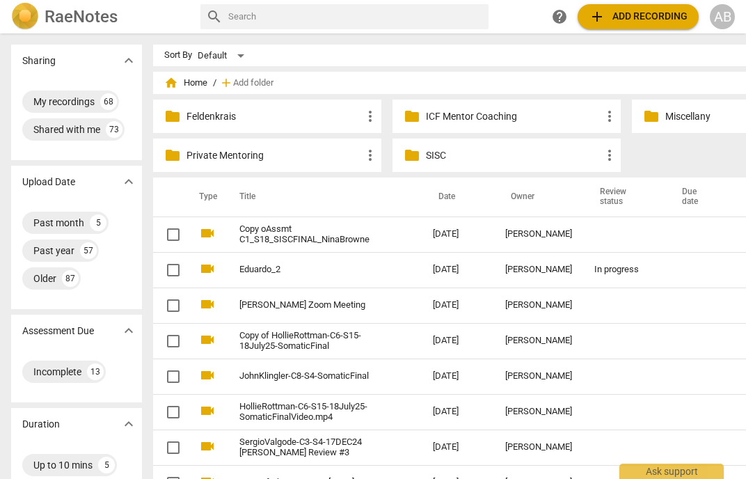
click at [177, 83] on span "home Home" at bounding box center [185, 83] width 43 height 14
click at [164, 86] on span "home" at bounding box center [171, 83] width 14 height 14
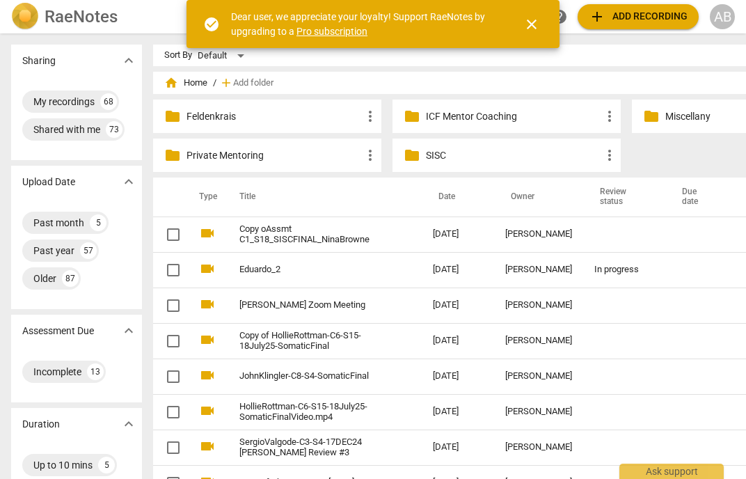
click at [120, 334] on span "expand_more" at bounding box center [128, 330] width 17 height 17
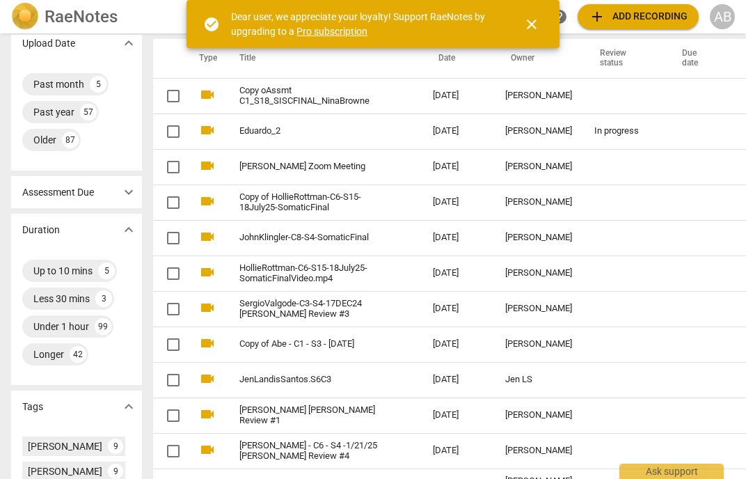
scroll to position [143, 0]
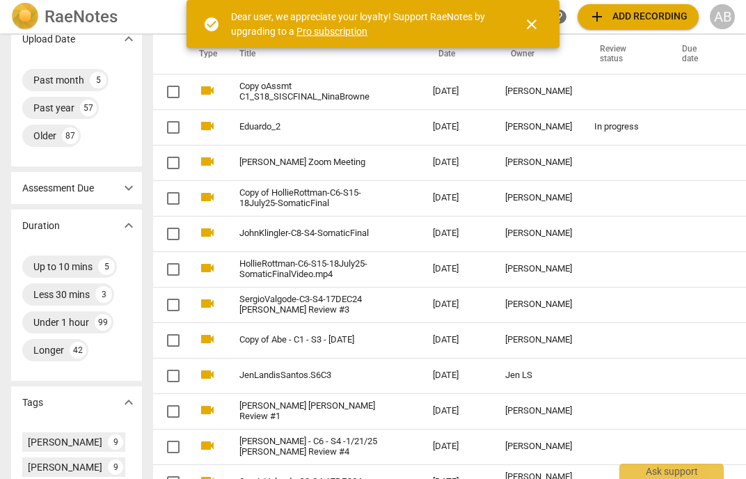
click at [72, 186] on p "Assessment Due" at bounding box center [58, 188] width 72 height 15
click at [120, 185] on span "expand_more" at bounding box center [128, 187] width 17 height 17
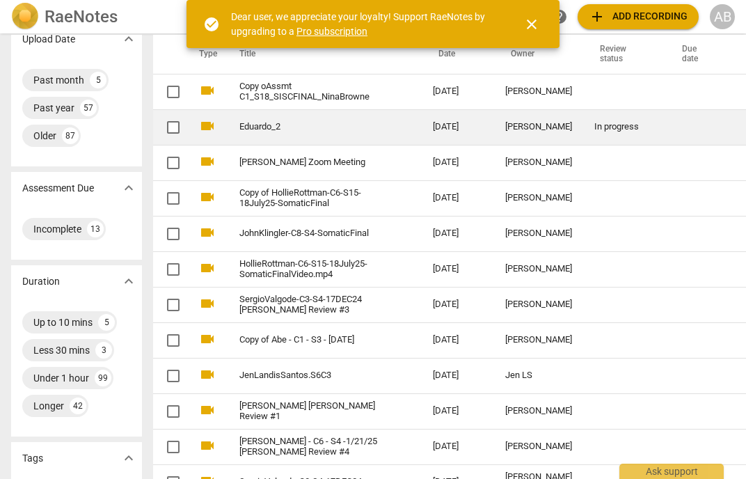
click at [239, 126] on link "Eduardo_2" at bounding box center [310, 127] width 143 height 10
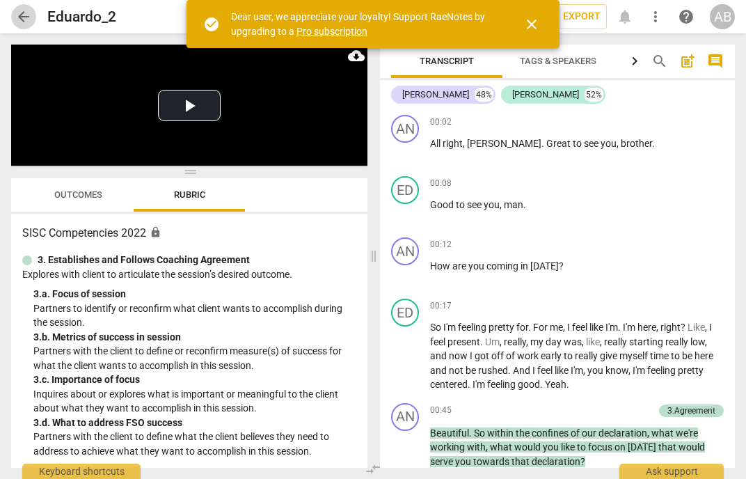
click at [22, 21] on span "arrow_back" at bounding box center [23, 16] width 17 height 17
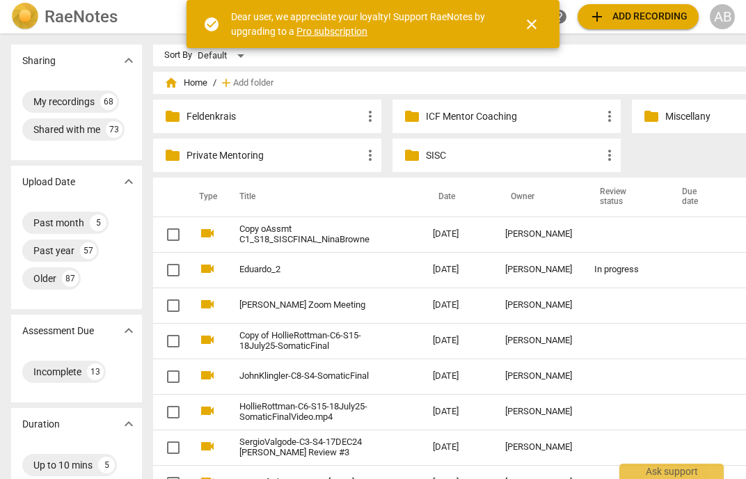
click at [530, 24] on span "close" at bounding box center [531, 24] width 17 height 17
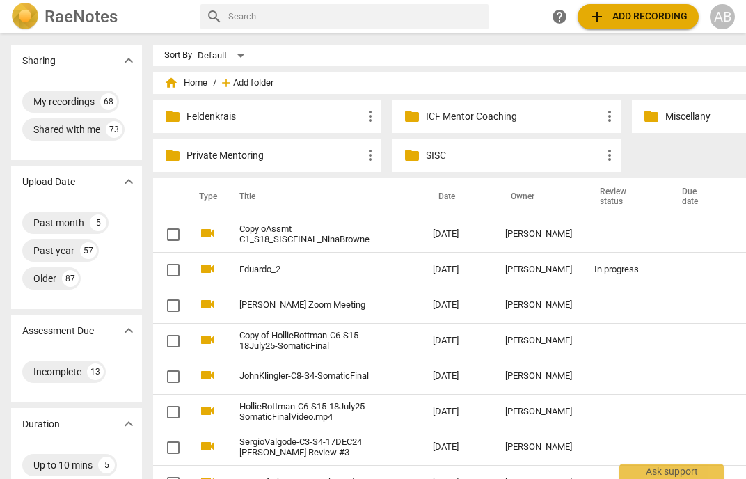
click at [233, 87] on span "Add folder" at bounding box center [253, 83] width 40 height 10
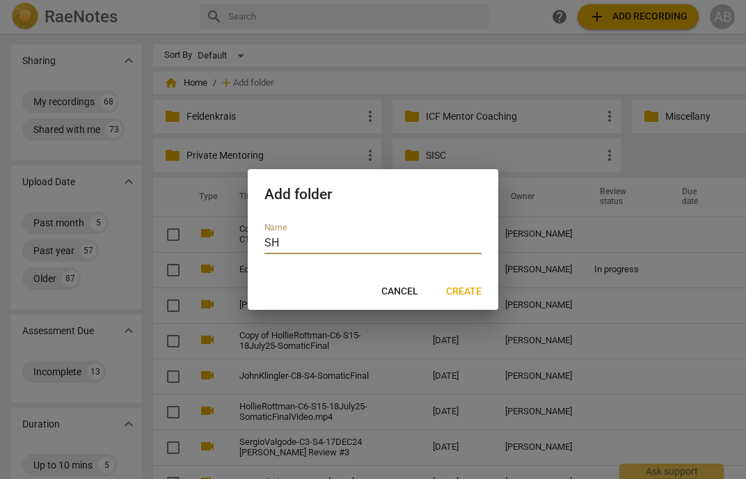
type input "S"
click at [267, 246] on input "Assessment shit" at bounding box center [372, 244] width 217 height 20
type input "SISC Assessment shit"
click at [472, 287] on span "Create" at bounding box center [463, 292] width 35 height 14
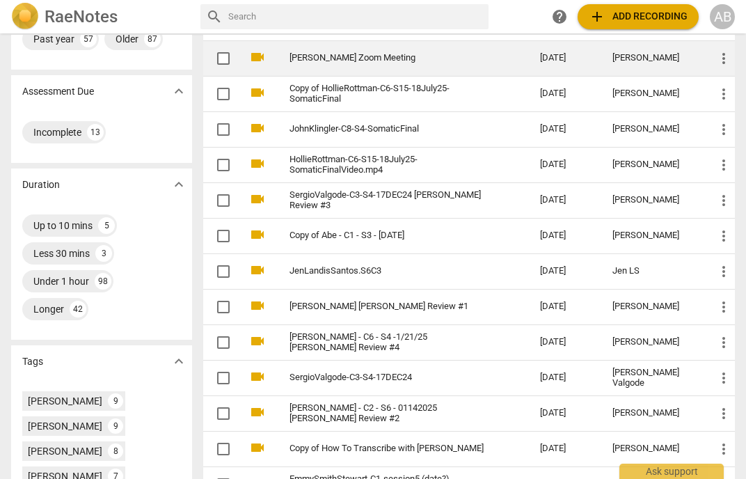
scroll to position [14, 0]
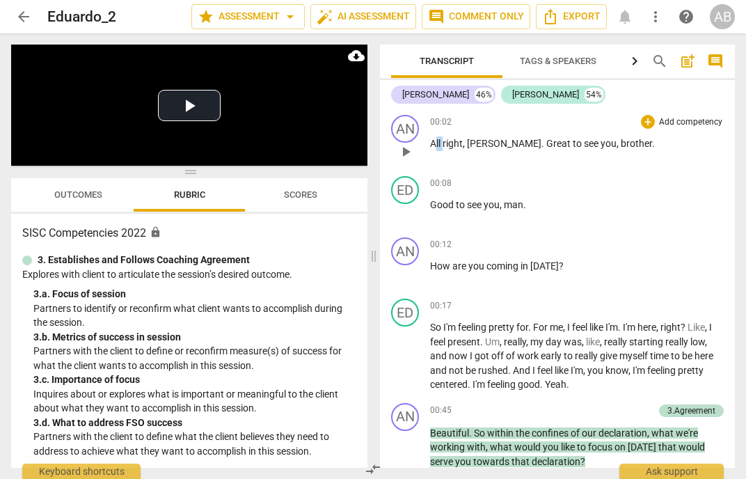
drag, startPoint x: 433, startPoint y: 147, endPoint x: 444, endPoint y: 147, distance: 11.1
click at [444, 147] on p "All right , [PERSON_NAME] . Great to see you , brother ." at bounding box center [577, 143] width 294 height 15
click at [444, 147] on span "right" at bounding box center [452, 143] width 20 height 11
click at [444, 146] on span "right" at bounding box center [452, 143] width 20 height 11
click at [546, 145] on span "Great" at bounding box center [559, 143] width 26 height 11
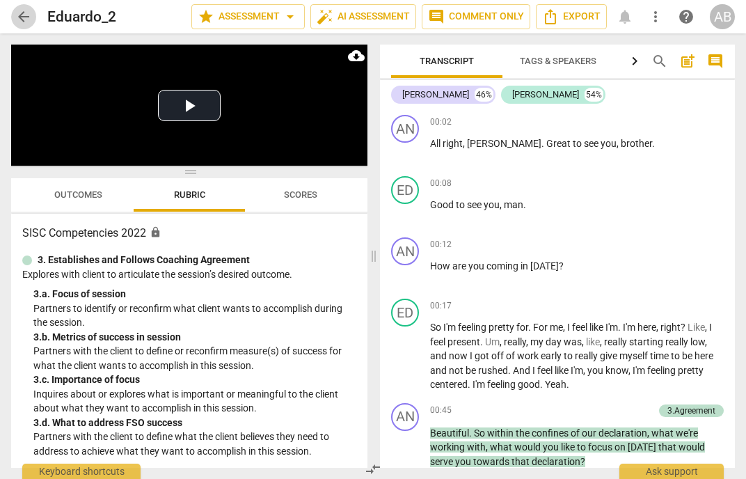
click at [26, 16] on span "arrow_back" at bounding box center [23, 16] width 17 height 17
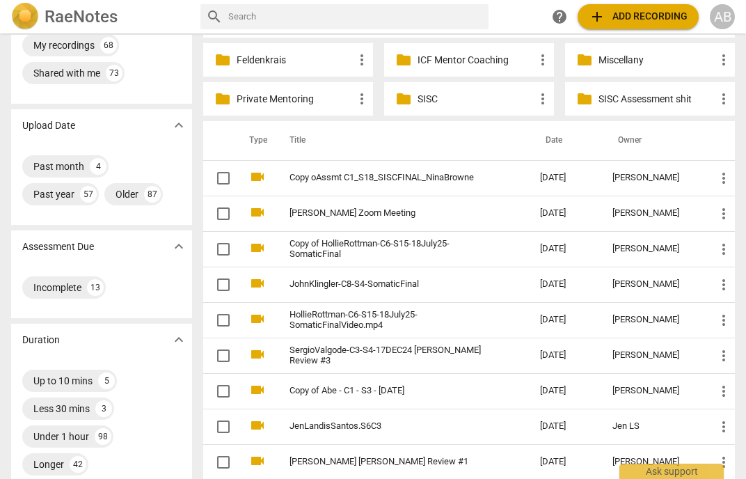
scroll to position [59, 0]
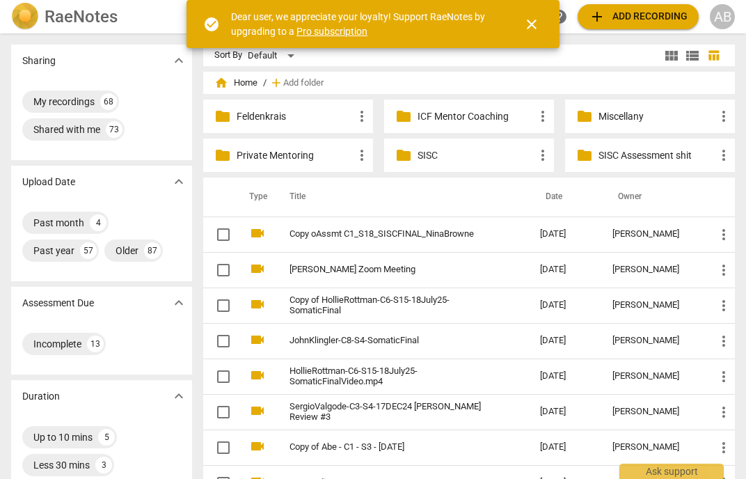
click at [546, 22] on span "close" at bounding box center [531, 24] width 33 height 17
